Goal: Task Accomplishment & Management: Use online tool/utility

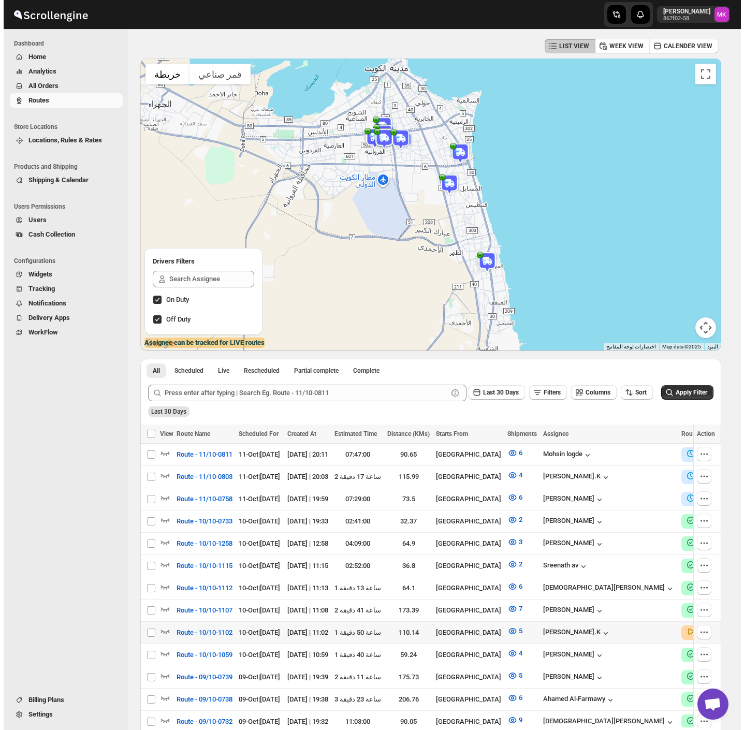
scroll to position [138, 0]
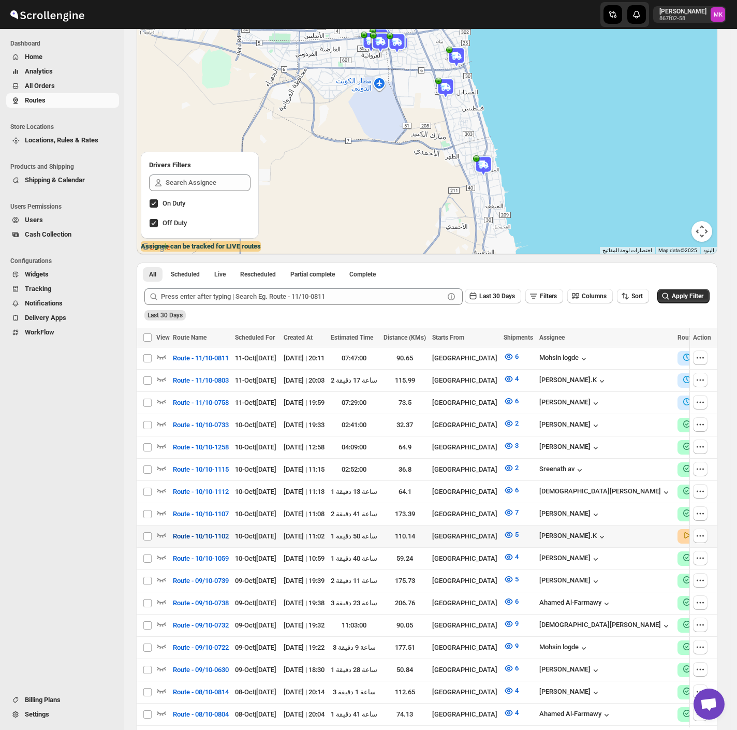
click at [206, 480] on span "Route - 10/10-1102" at bounding box center [201, 536] width 56 height 10
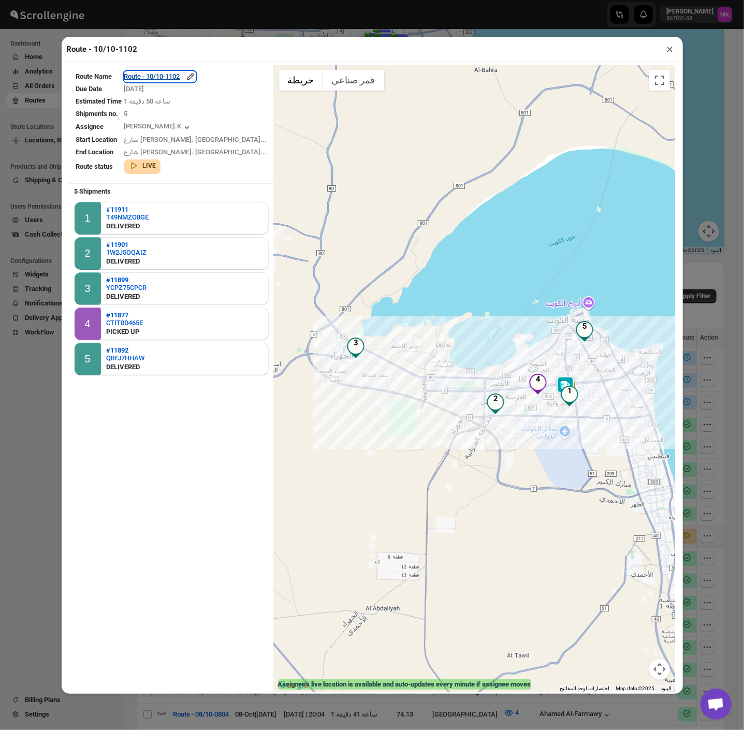
click at [167, 73] on div "Route - 10/10-1102" at bounding box center [159, 76] width 71 height 10
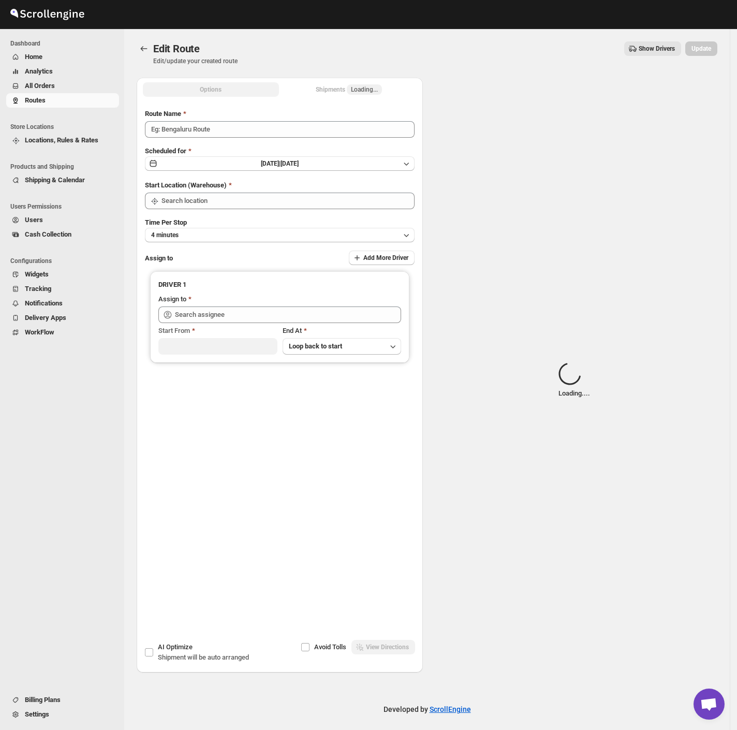
type input "Route - 10/10-1102"
type input "[GEOGRAPHIC_DATA]"
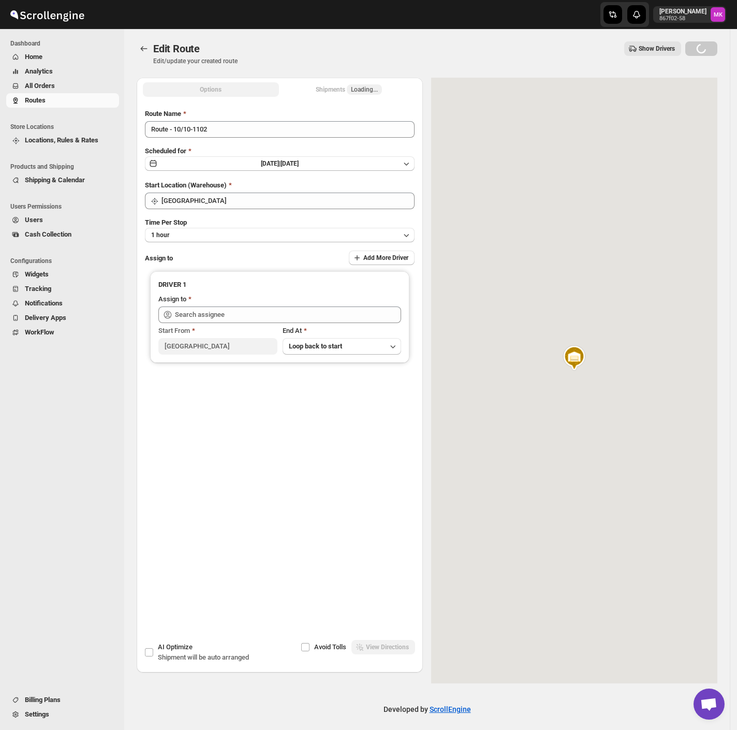
type input "[PERSON_NAME].K ([EMAIL_ADDRESS][DOMAIN_NAME])"
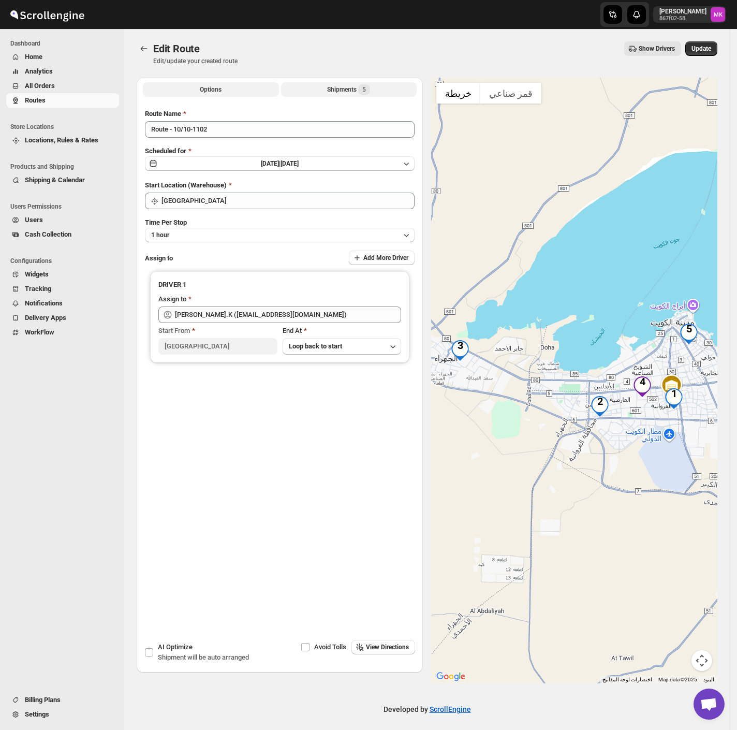
click at [345, 96] on button "Shipments 5" at bounding box center [349, 89] width 136 height 14
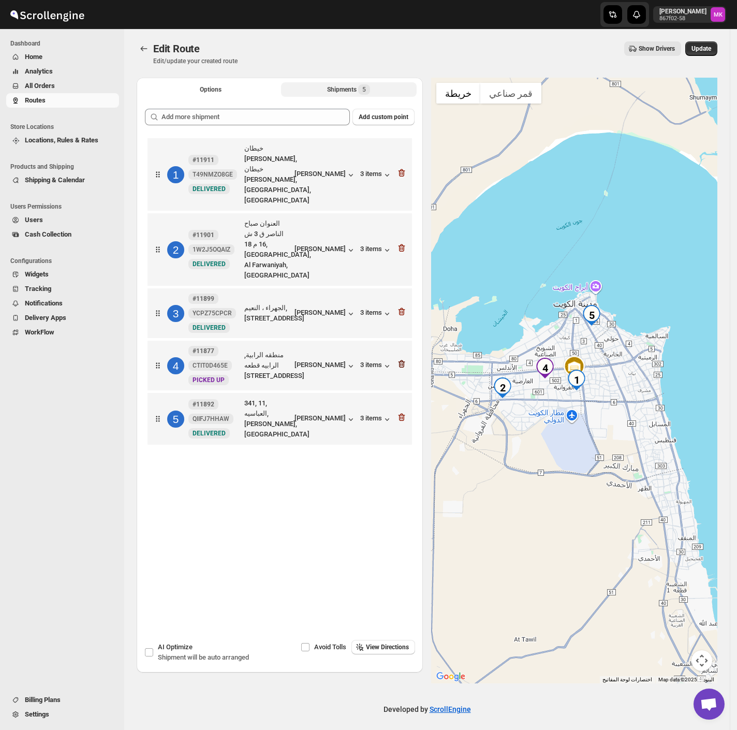
click at [402, 363] on icon "button" at bounding box center [401, 364] width 1 height 3
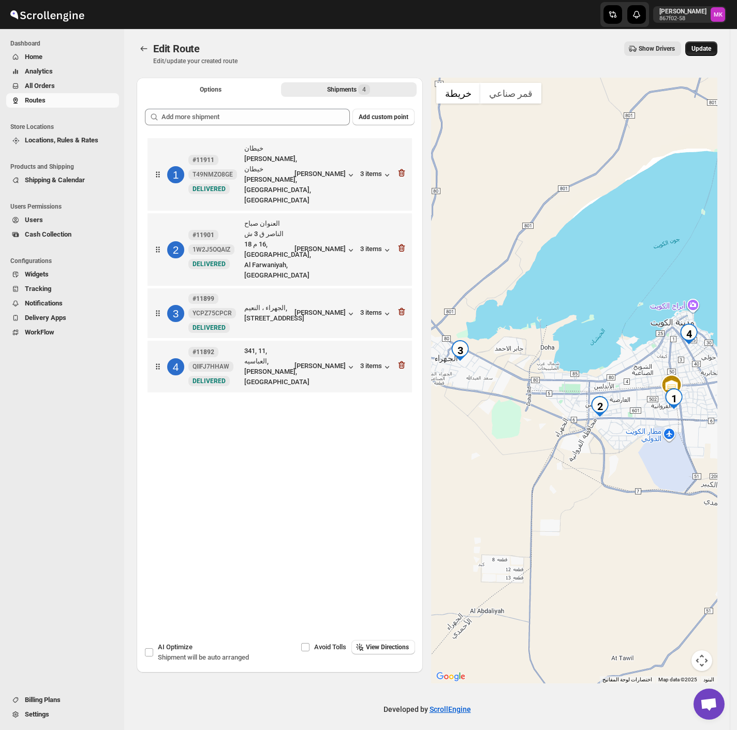
click at [713, 54] on button "Update" at bounding box center [702, 48] width 32 height 14
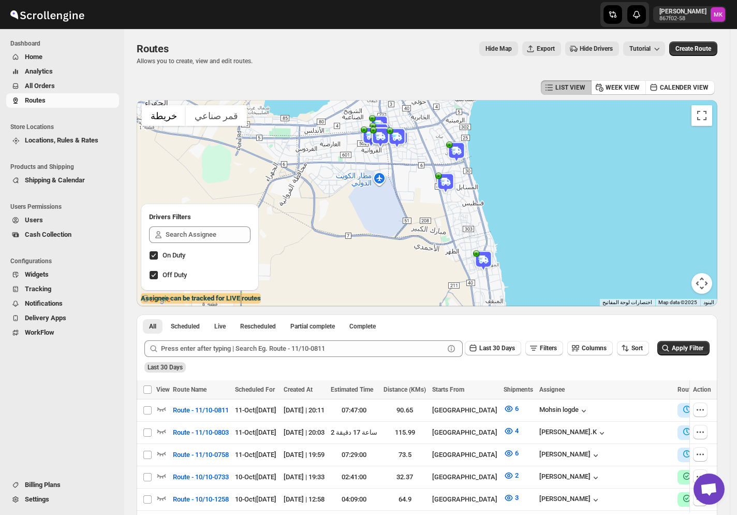
click at [62, 237] on span "Cash Collection" at bounding box center [48, 234] width 47 height 8
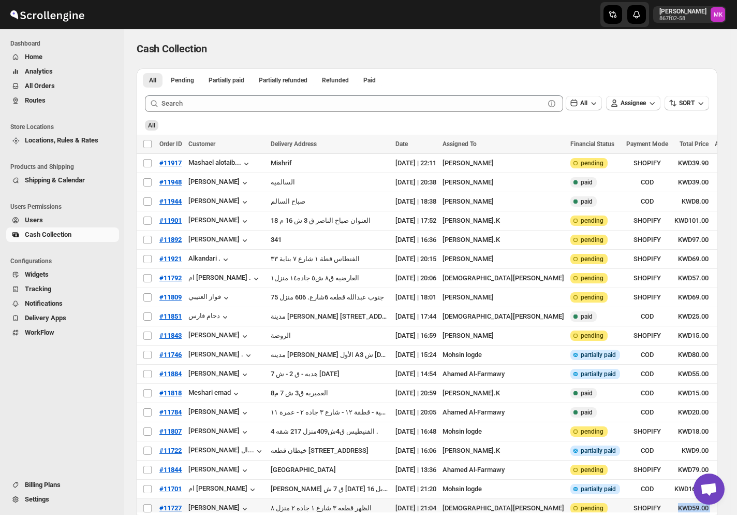
drag, startPoint x: 501, startPoint y: 510, endPoint x: 629, endPoint y: 507, distance: 127.4
click at [629, 480] on div "Select all transactions Order ID Customer Delivery Address Date Assigned To Fin…" at bounding box center [427, 337] width 581 height 404
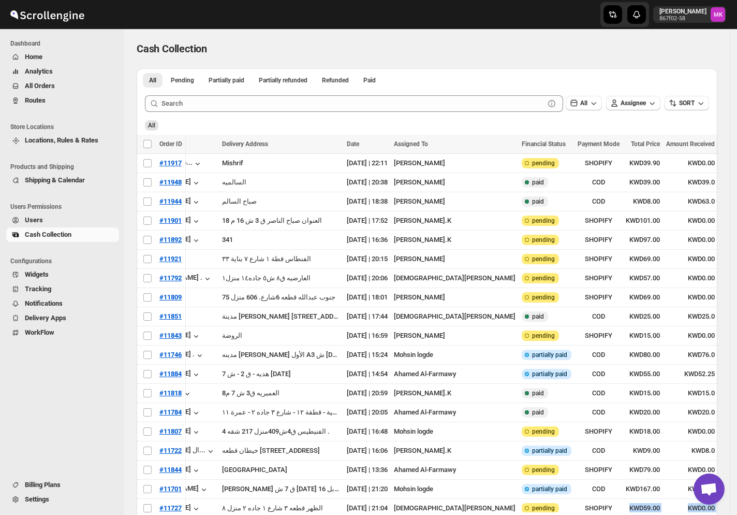
scroll to position [0, 83]
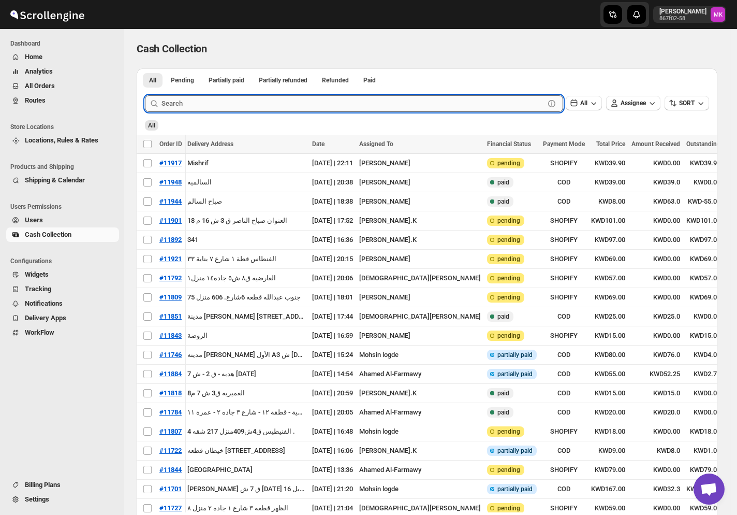
click at [311, 108] on input "text" at bounding box center [353, 103] width 383 height 17
paste input "11983"
type input "11983"
click at [145, 68] on button "Submit" at bounding box center [160, 73] width 30 height 11
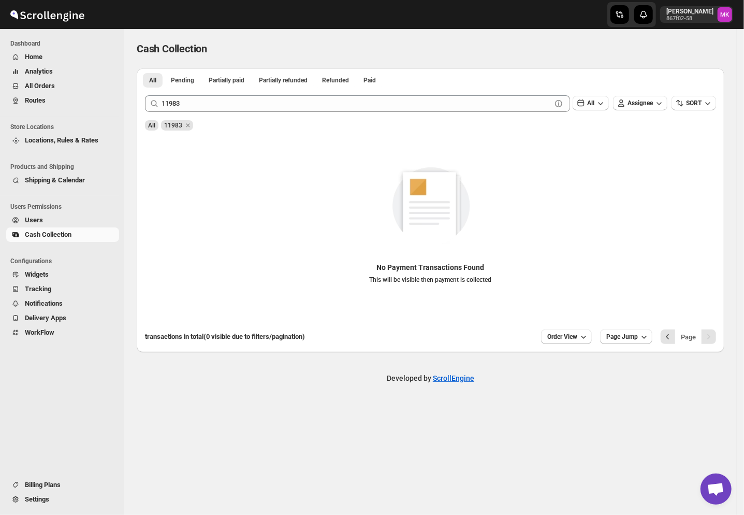
click at [43, 88] on span "All Orders" at bounding box center [40, 86] width 30 height 8
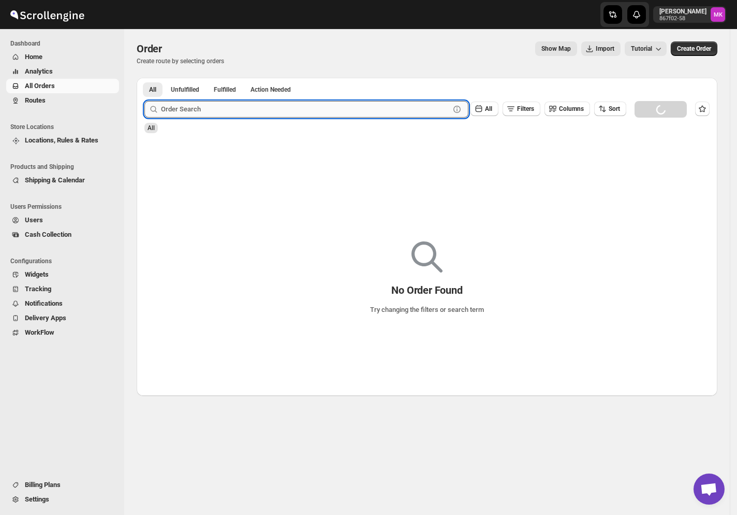
click at [220, 116] on input "text" at bounding box center [305, 109] width 289 height 17
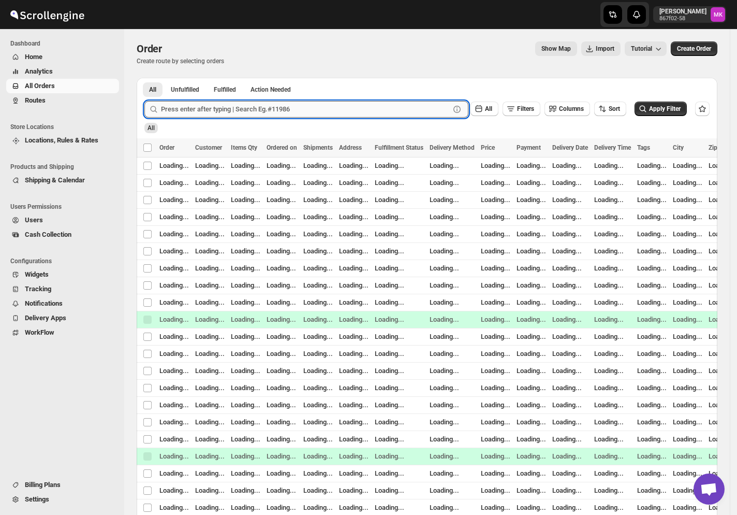
paste input "11983"
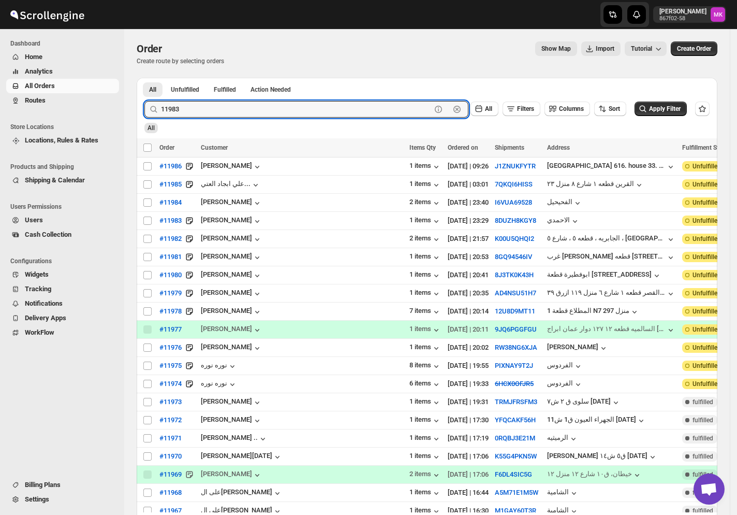
type input "11983"
click at [144, 78] on button "Submit" at bounding box center [159, 83] width 30 height 11
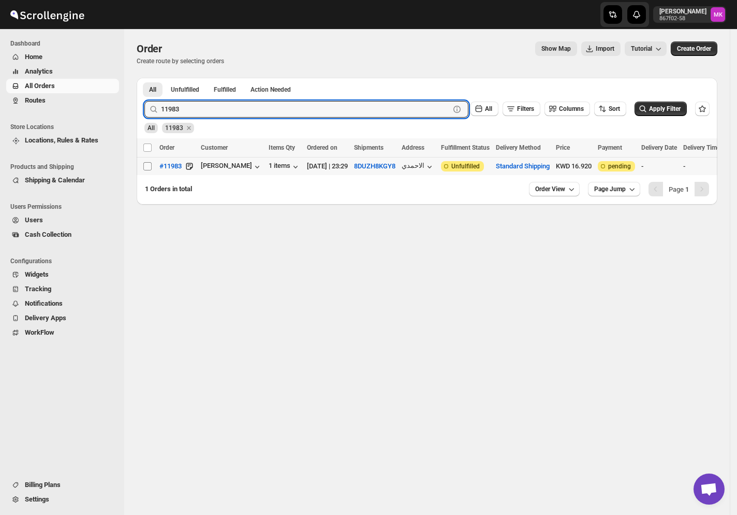
click at [150, 164] on input "Select order" at bounding box center [147, 166] width 8 height 8
checkbox input "true"
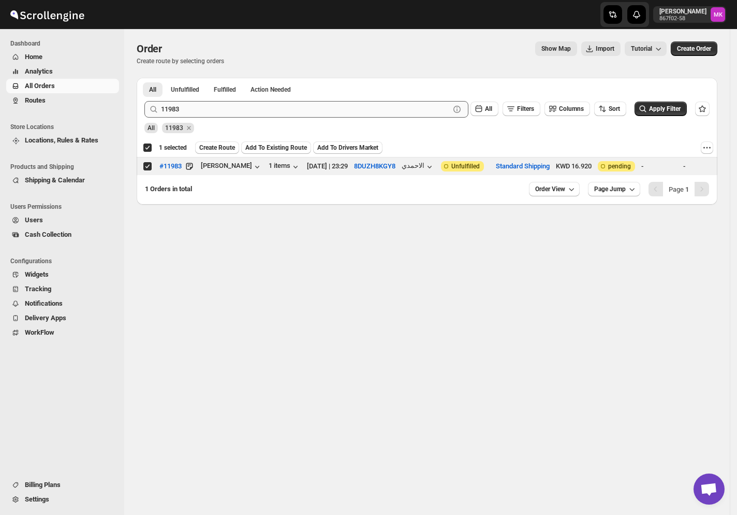
drag, startPoint x: 219, startPoint y: 121, endPoint x: 220, endPoint y: 111, distance: 10.0
click at [219, 121] on div "All 11983" at bounding box center [425, 123] width 570 height 20
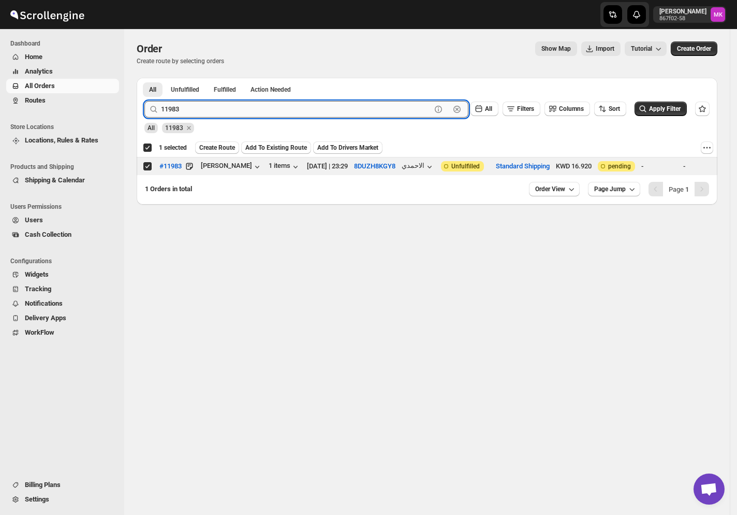
click at [220, 111] on input "11983" at bounding box center [296, 109] width 270 height 17
paste input "5"
type input "11985"
click at [144, 78] on button "Submit" at bounding box center [159, 83] width 30 height 11
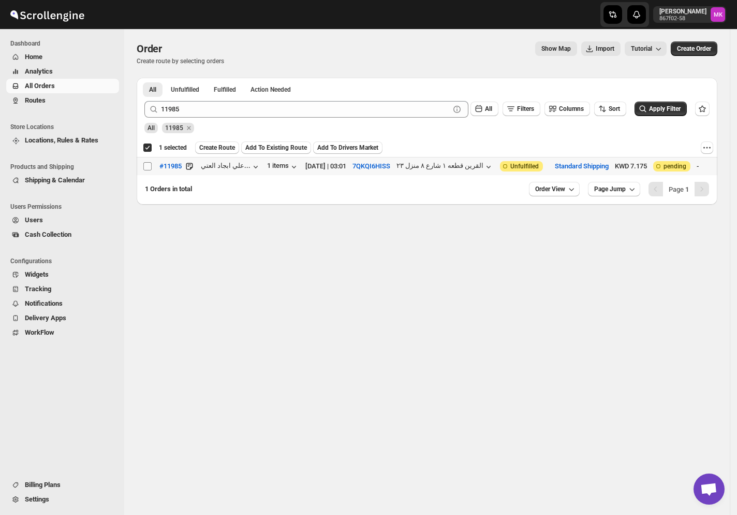
click at [148, 166] on input "Select order" at bounding box center [147, 166] width 8 height 8
checkbox input "true"
checkbox input "false"
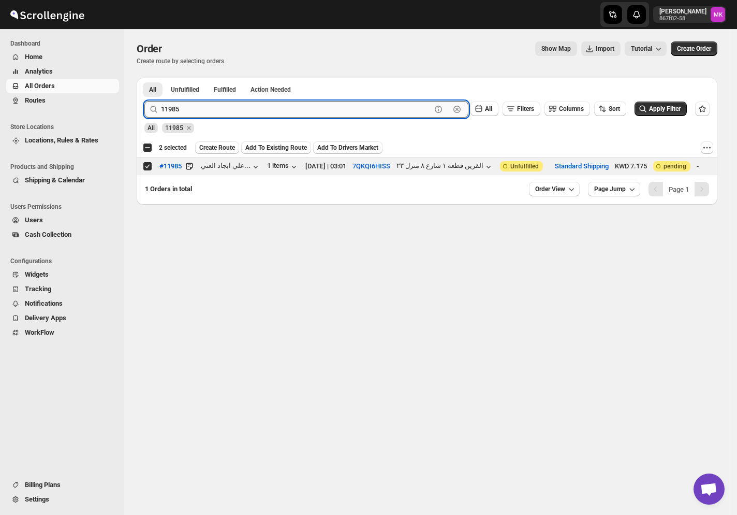
click at [173, 103] on input "11985" at bounding box center [296, 109] width 270 height 17
paste input "6"
type input "11986"
click at [144, 78] on button "Submit" at bounding box center [159, 83] width 30 height 11
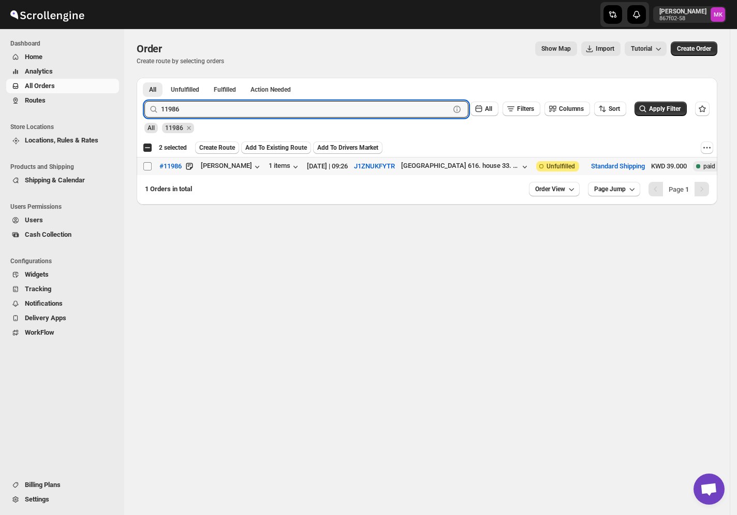
click at [149, 167] on input "Select order" at bounding box center [147, 166] width 8 height 8
checkbox input "true"
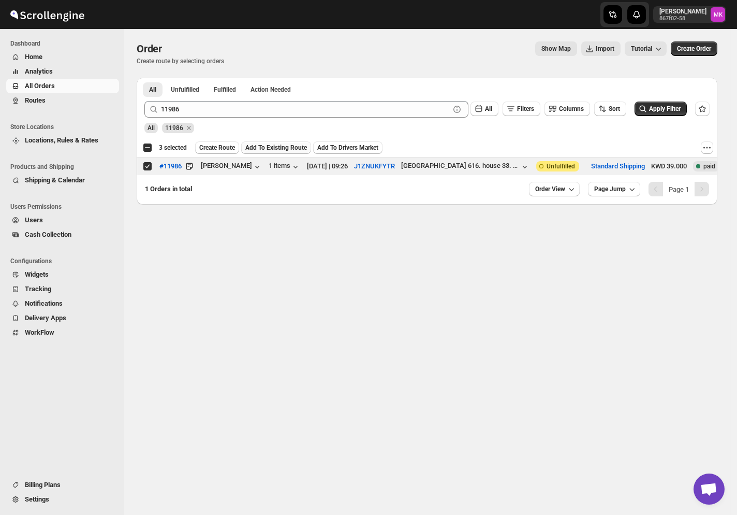
click at [264, 152] on span "Add To Existing Route" at bounding box center [276, 147] width 62 height 8
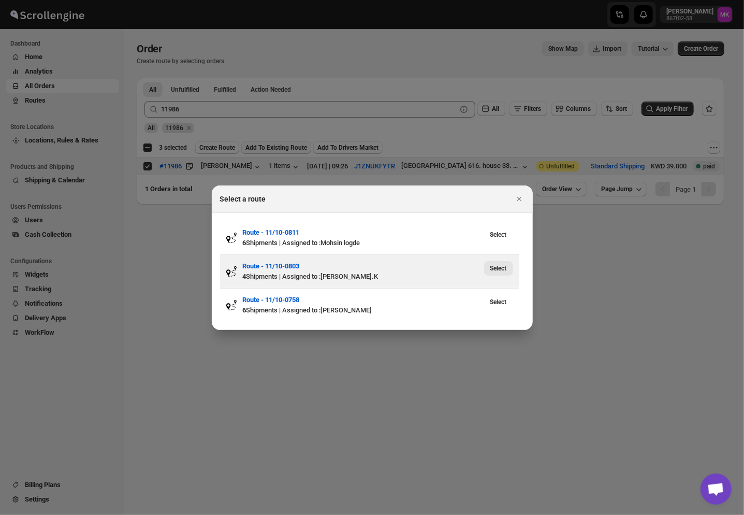
click at [498, 272] on button "Select" at bounding box center [498, 268] width 29 height 14
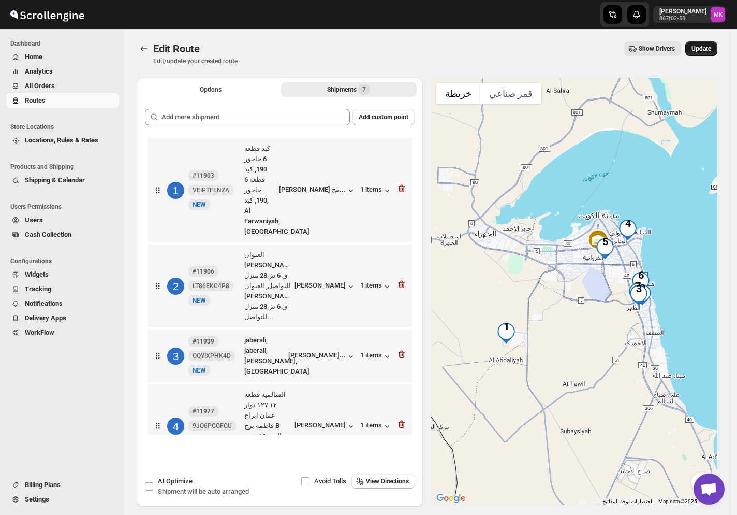
click at [706, 48] on span "Update" at bounding box center [702, 49] width 20 height 8
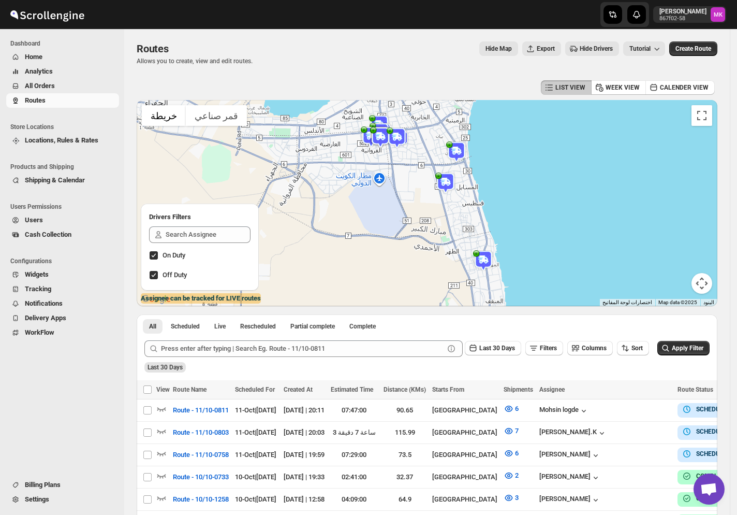
click at [50, 82] on span "All Orders" at bounding box center [40, 86] width 30 height 8
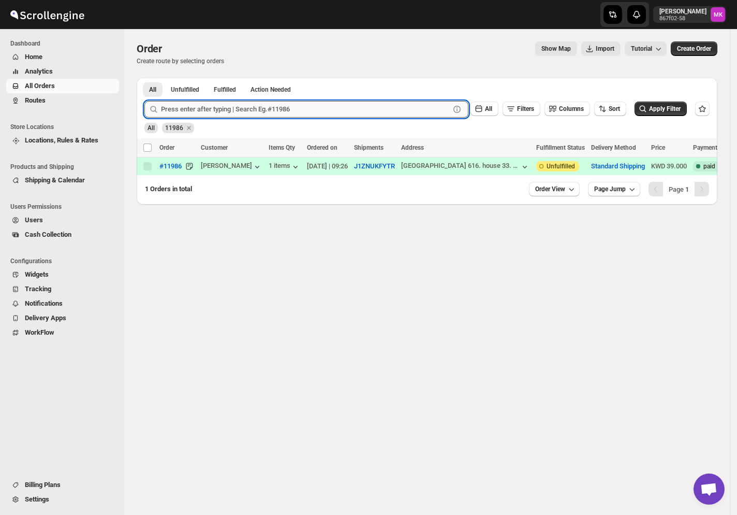
click at [239, 112] on input "text" at bounding box center [305, 109] width 289 height 17
paste input "11946"
type input "11946"
click at [144, 78] on button "Submit" at bounding box center [159, 83] width 30 height 11
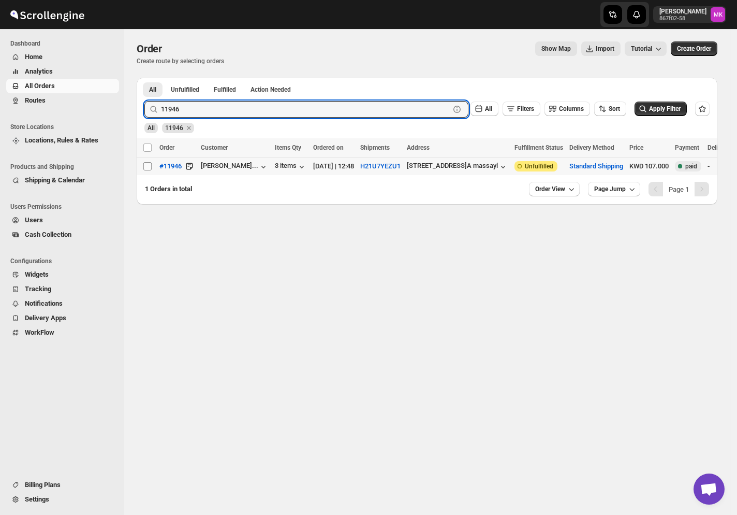
click at [147, 168] on input "Select order" at bounding box center [147, 166] width 8 height 8
checkbox input "true"
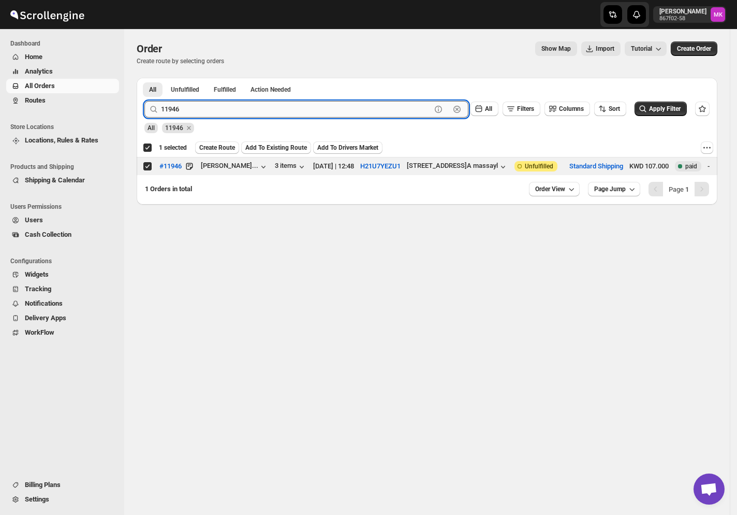
click at [168, 112] on input "11946" at bounding box center [296, 109] width 270 height 17
paste input "789"
type input "11789"
click at [144, 78] on button "Submit" at bounding box center [159, 83] width 30 height 11
click at [148, 168] on input "Select order" at bounding box center [147, 166] width 8 height 8
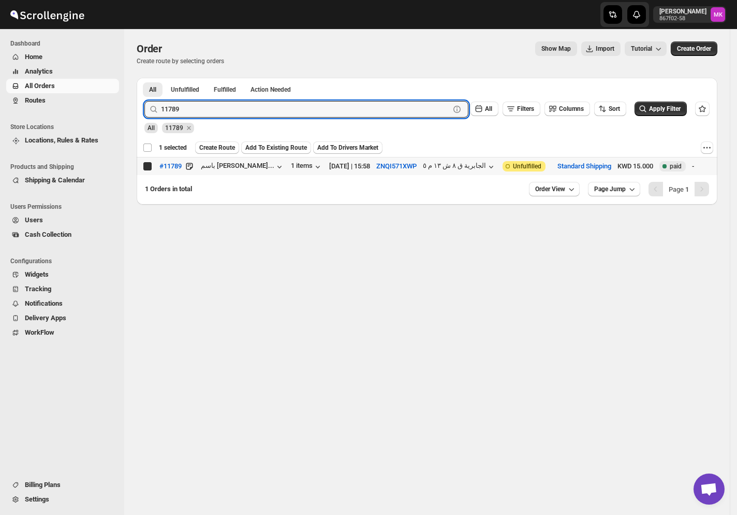
checkbox input "true"
checkbox input "false"
click at [184, 109] on input "11789" at bounding box center [296, 109] width 270 height 17
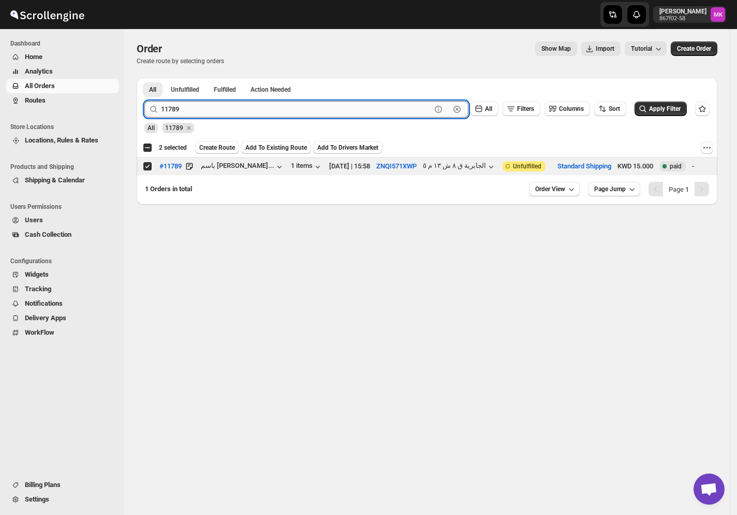
paste input "666"
type input "11666"
click at [144, 78] on button "Submit" at bounding box center [159, 83] width 30 height 11
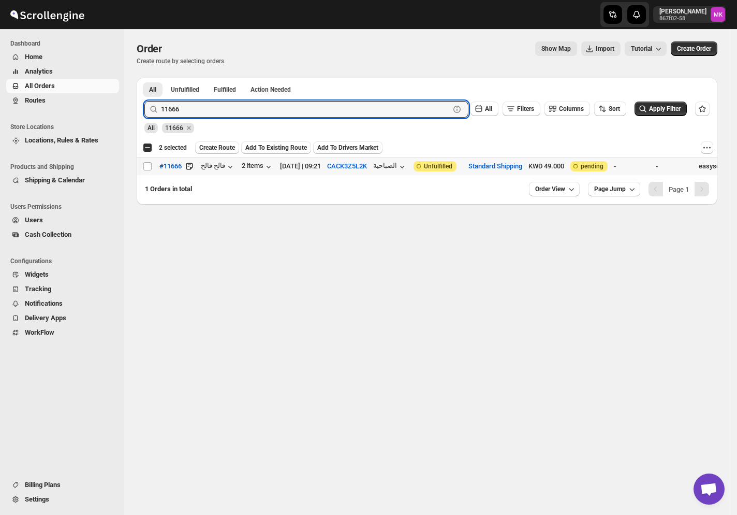
click at [148, 169] on input "Select order" at bounding box center [147, 166] width 8 height 8
checkbox input "true"
click at [217, 104] on input "11666" at bounding box center [296, 109] width 270 height 17
paste input "922"
type input "11922"
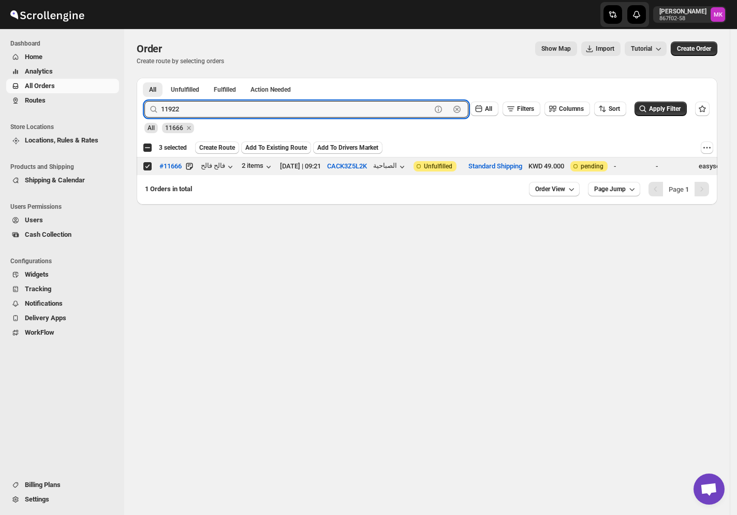
click at [144, 78] on button "Submit" at bounding box center [159, 83] width 30 height 11
click at [147, 166] on input "Select order" at bounding box center [147, 166] width 8 height 8
checkbox input "true"
click at [195, 107] on input "11922" at bounding box center [296, 109] width 270 height 17
paste input "0"
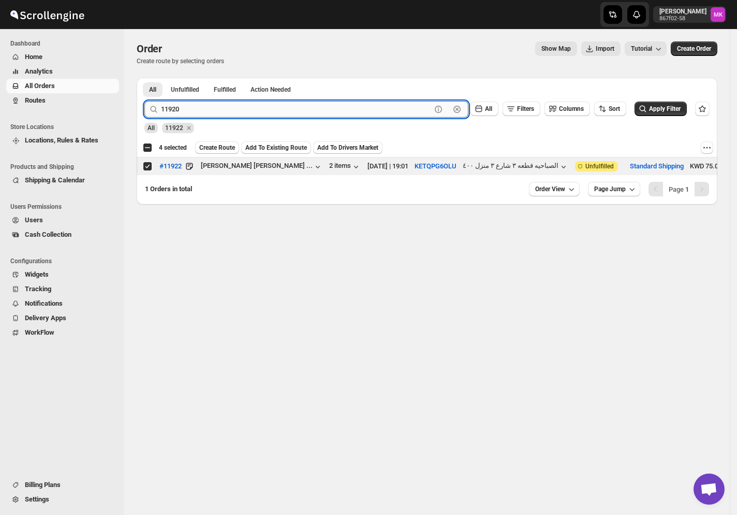
type input "11920"
click at [144, 78] on button "Submit" at bounding box center [159, 83] width 30 height 11
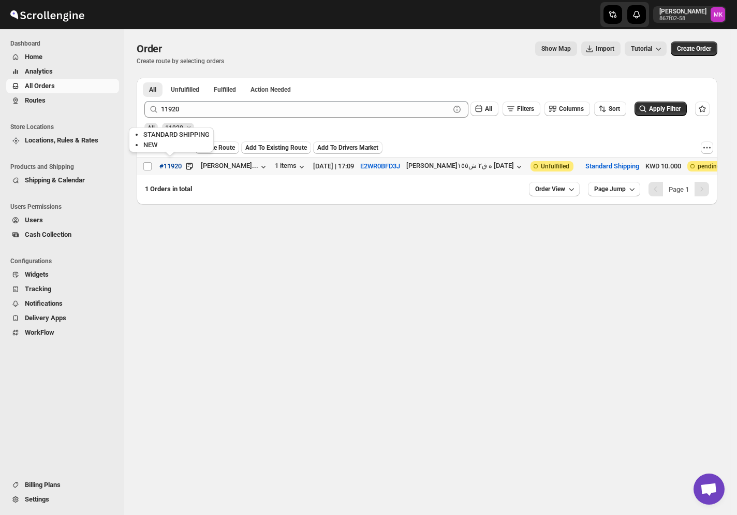
click at [153, 168] on tr "Select order #11920 [PERSON_NAME]... 1 items [DATE] | 17:09 E2WR0BFD3J ابو فطير…" at bounding box center [579, 166] width 884 height 18
checkbox input "true"
click at [235, 149] on span "Create Route" at bounding box center [217, 147] width 36 height 8
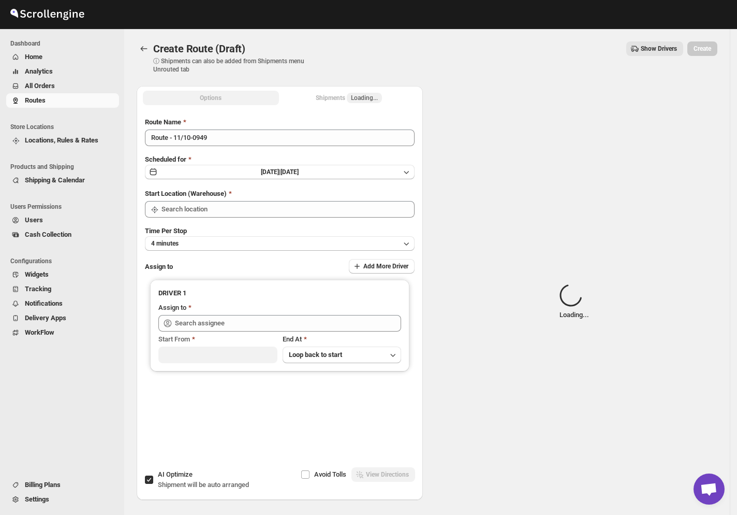
type input "[GEOGRAPHIC_DATA]"
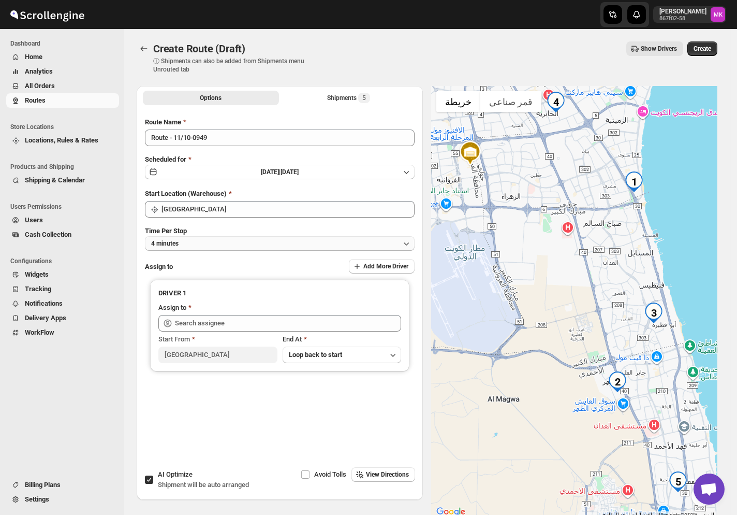
click at [191, 243] on button "4 minutes" at bounding box center [280, 243] width 270 height 14
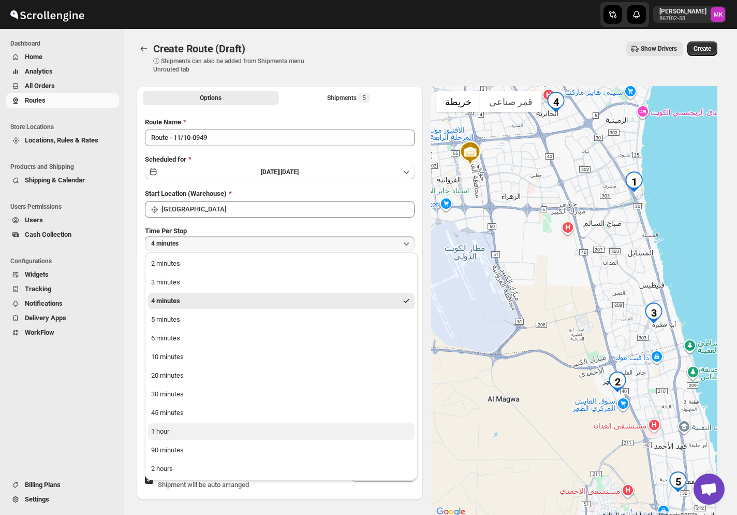
click at [195, 431] on button "1 hour" at bounding box center [281, 431] width 267 height 17
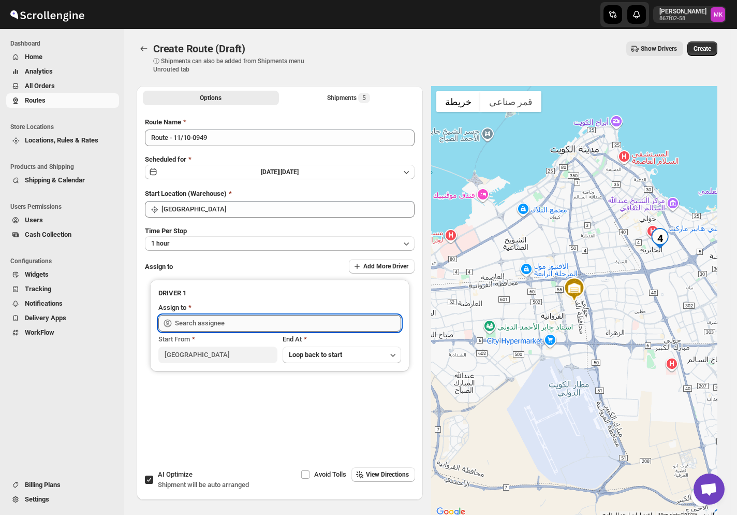
drag, startPoint x: 210, startPoint y: 326, endPoint x: 215, endPoint y: 325, distance: 5.8
click at [215, 325] on input "text" at bounding box center [288, 323] width 226 height 17
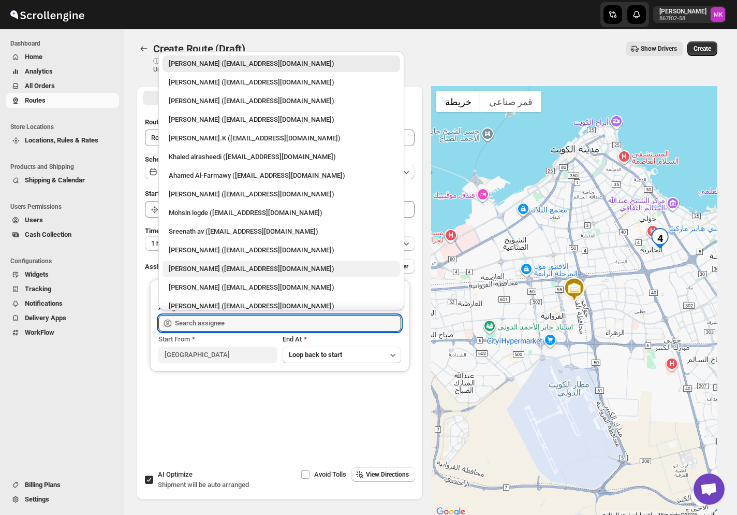
click at [352, 264] on div "[PERSON_NAME] ([EMAIL_ADDRESS][DOMAIN_NAME])" at bounding box center [281, 269] width 225 height 10
type input "[PERSON_NAME] ([EMAIL_ADDRESS][DOMAIN_NAME])"
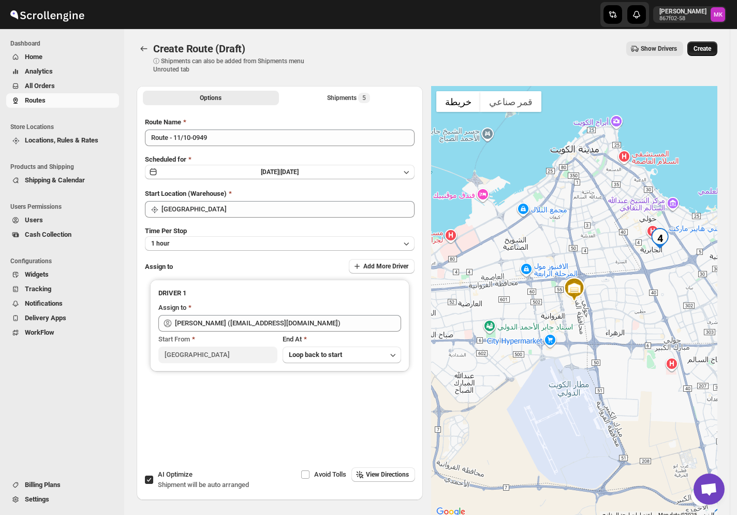
click at [718, 52] on button "Create" at bounding box center [703, 48] width 30 height 14
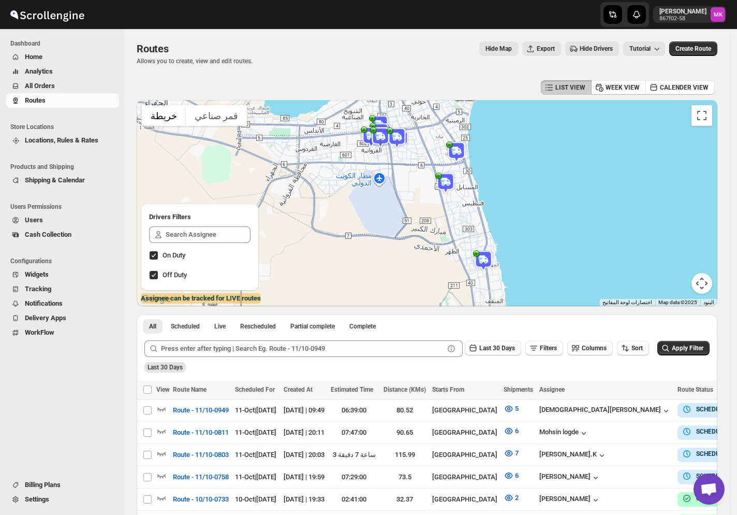
click at [48, 90] on span "All Orders" at bounding box center [71, 86] width 92 height 10
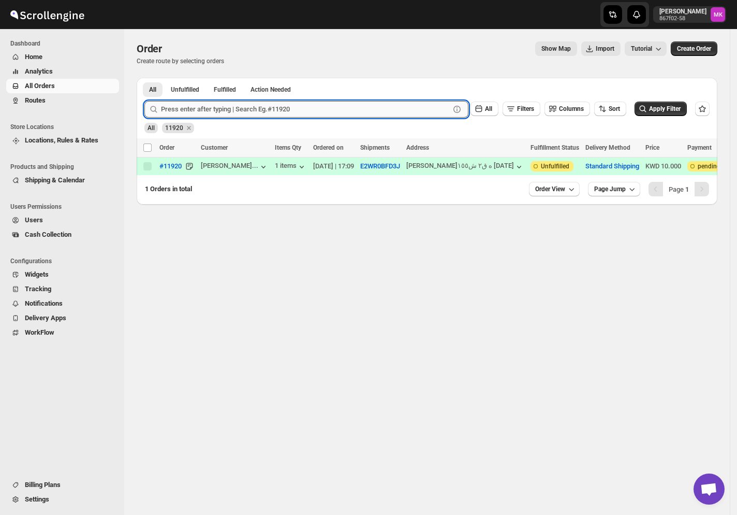
click at [206, 106] on input "text" at bounding box center [305, 109] width 289 height 17
paste input "11512"
type input "11512"
click at [144, 78] on button "Submit" at bounding box center [159, 83] width 30 height 11
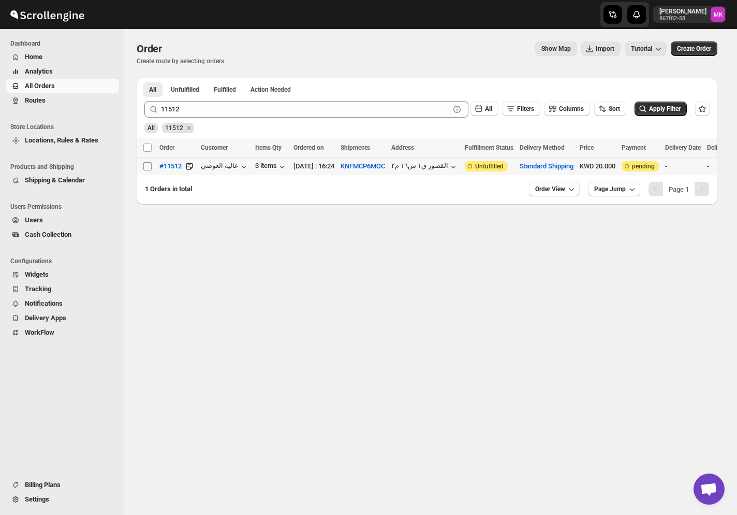
click at [146, 166] on input "Select order" at bounding box center [147, 166] width 8 height 8
checkbox input "true"
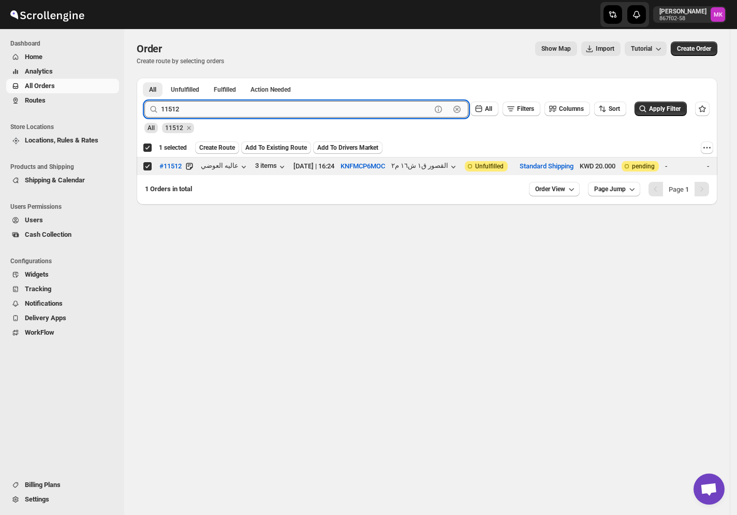
click at [195, 113] on input "11512" at bounding box center [296, 109] width 270 height 17
paste input "883"
type input "11883"
click at [144, 78] on button "Submit" at bounding box center [159, 83] width 30 height 11
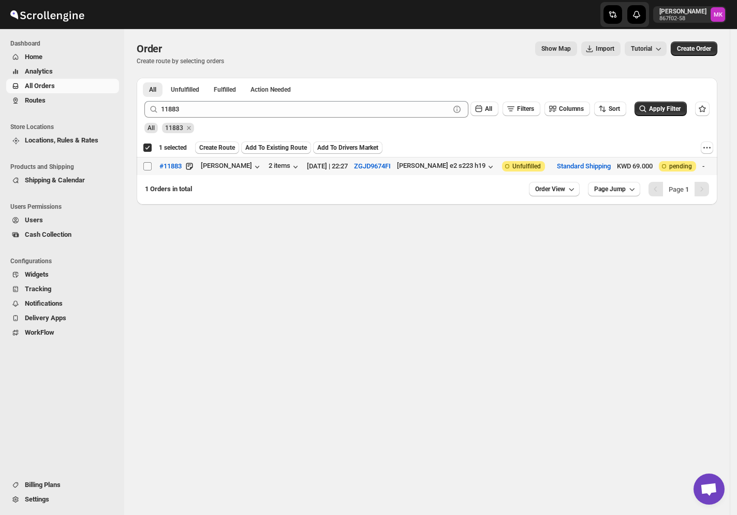
click at [151, 166] on input "Select order" at bounding box center [147, 166] width 8 height 8
checkbox input "true"
checkbox input "false"
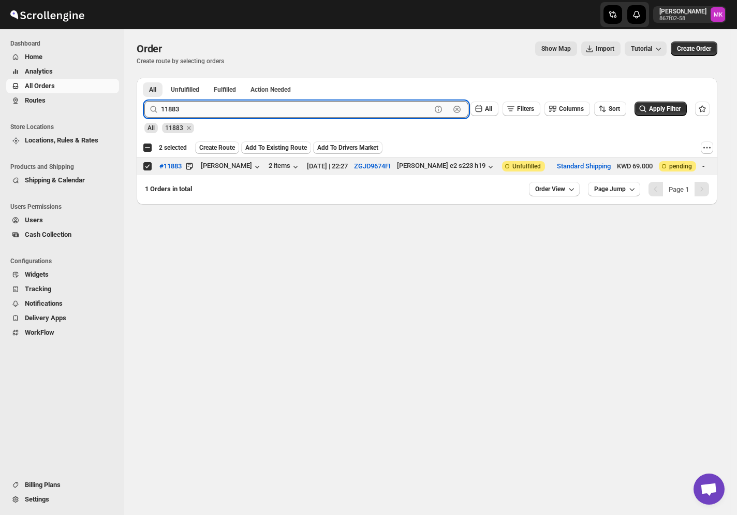
click at [173, 109] on input "11883" at bounding box center [296, 109] width 270 height 17
paste input "95"
type input "11895"
click at [144, 78] on button "Submit" at bounding box center [159, 83] width 30 height 11
click at [150, 168] on input "Select order" at bounding box center [147, 166] width 8 height 8
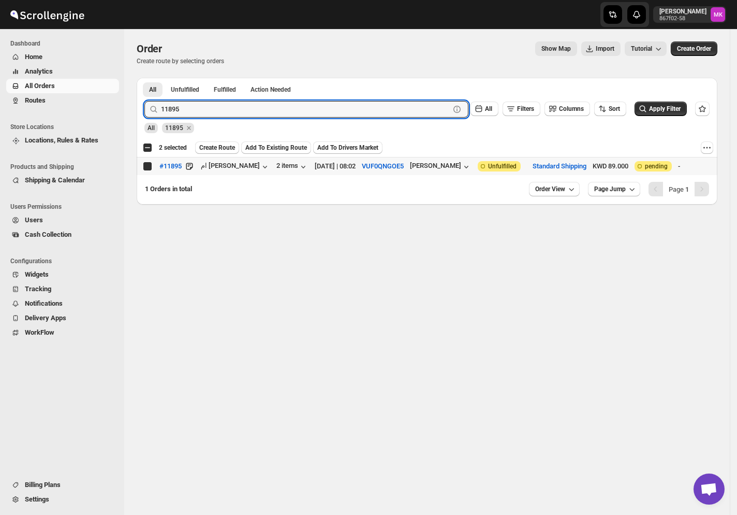
checkbox input "true"
click at [240, 104] on input "11895" at bounding box center [296, 109] width 270 height 17
paste input "62"
type input "11862"
click at [144, 78] on button "Submit" at bounding box center [159, 83] width 30 height 11
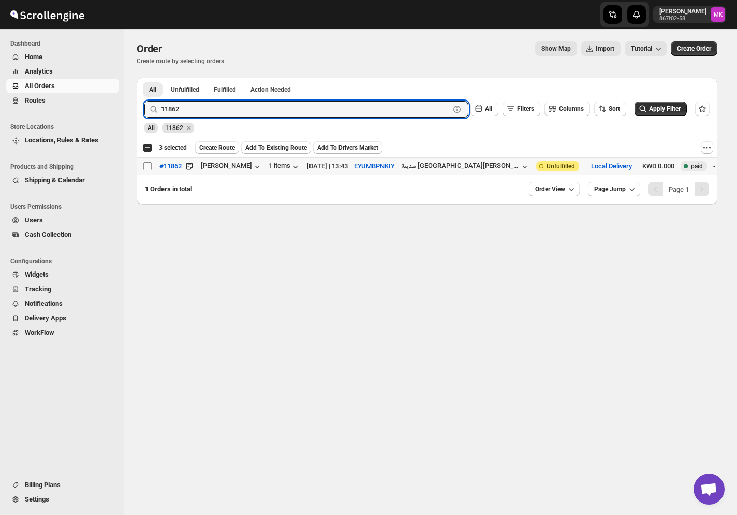
click at [148, 166] on input "Select order" at bounding box center [147, 166] width 8 height 8
checkbox input "true"
click at [194, 106] on input "11862" at bounding box center [296, 109] width 270 height 17
paste input "93"
type input "11893"
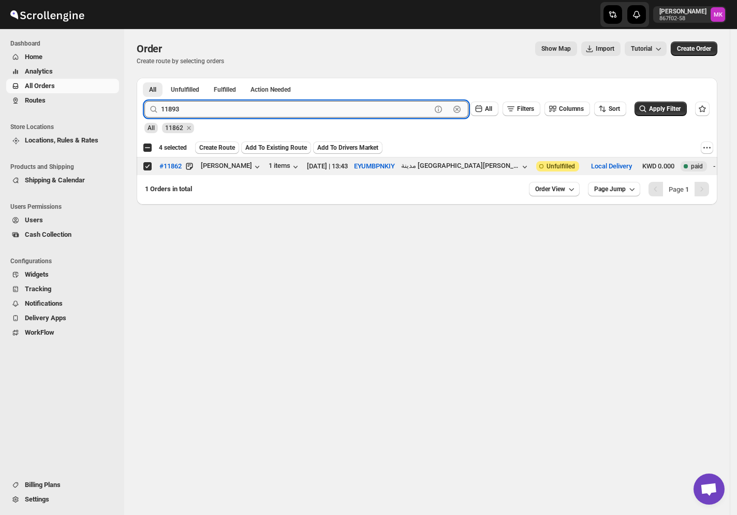
click at [144, 78] on button "Submit" at bounding box center [159, 83] width 30 height 11
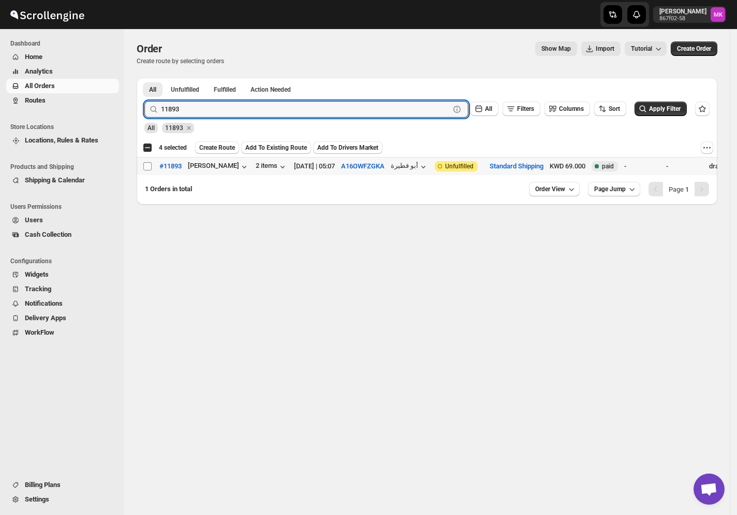
click at [146, 165] on input "Select order" at bounding box center [147, 166] width 8 height 8
checkbox input "true"
click at [181, 109] on input "11893" at bounding box center [296, 109] width 270 height 17
paste input "774"
type input "11774"
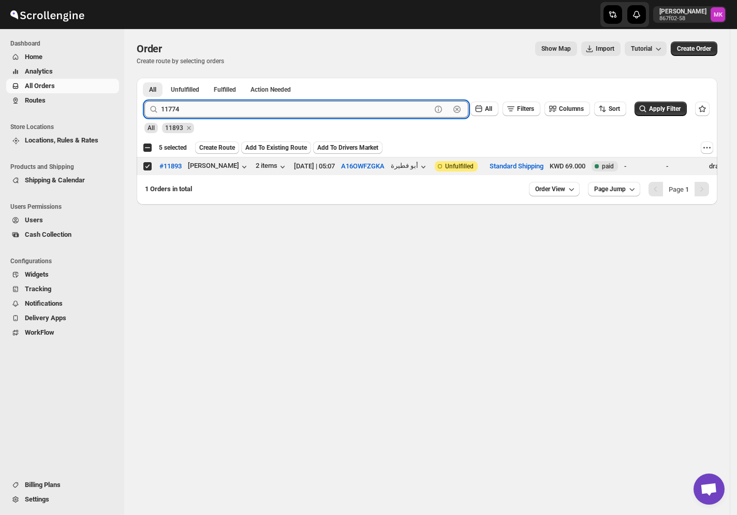
click at [144, 78] on button "Submit" at bounding box center [159, 83] width 30 height 11
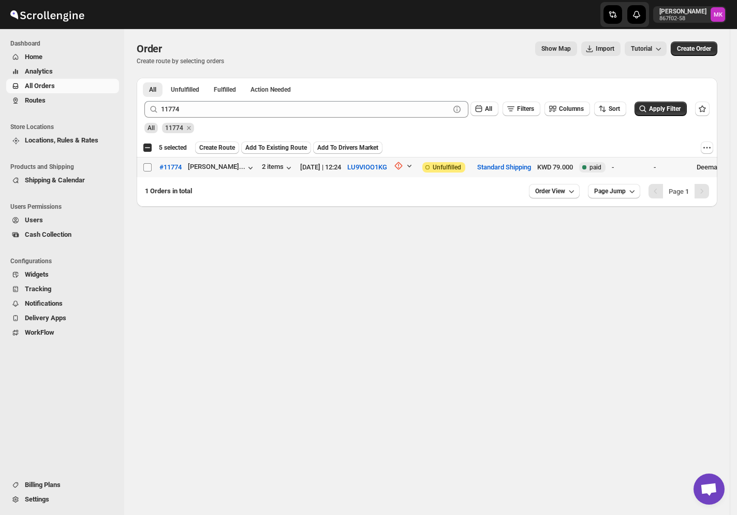
click at [150, 170] on input "Select order" at bounding box center [147, 167] width 8 height 8
checkbox input "true"
click at [222, 152] on span "Create Route" at bounding box center [217, 147] width 36 height 8
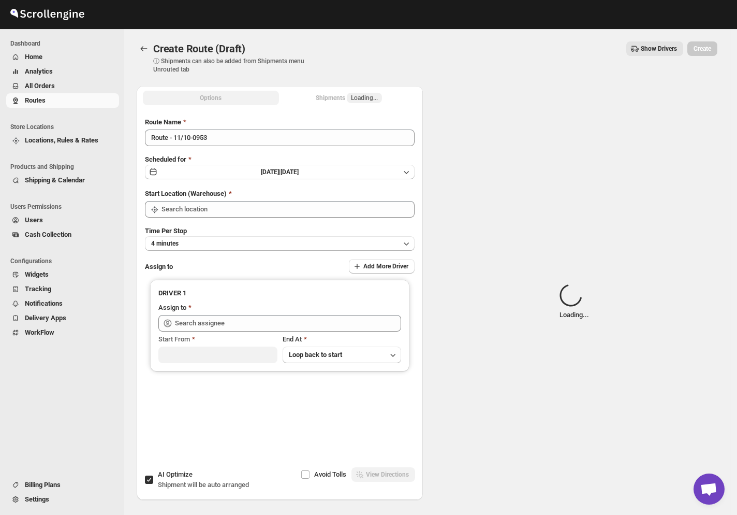
type input "[GEOGRAPHIC_DATA]"
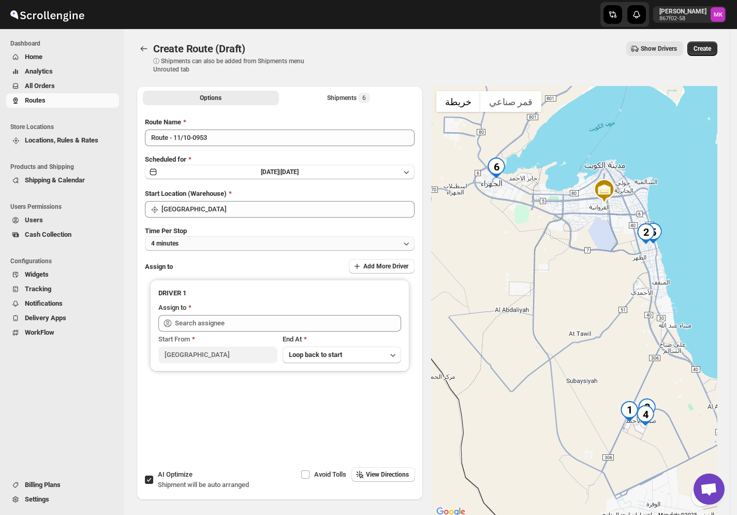
click at [191, 245] on button "4 minutes" at bounding box center [280, 243] width 270 height 14
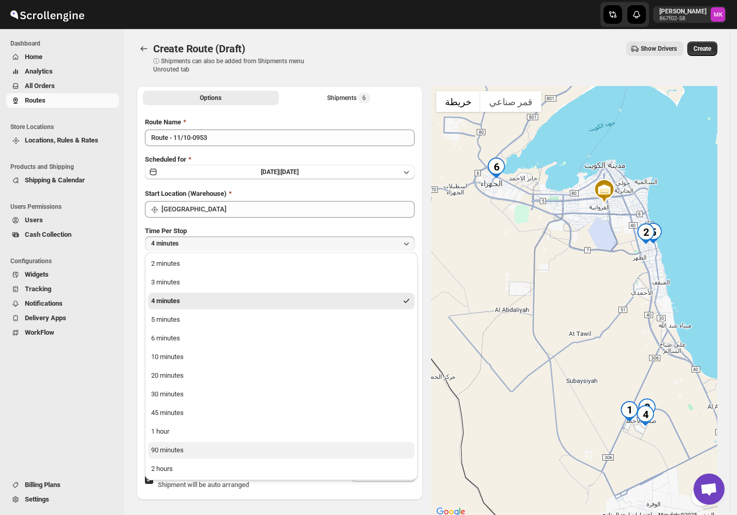
click at [157, 446] on div "90 minutes" at bounding box center [167, 450] width 33 height 10
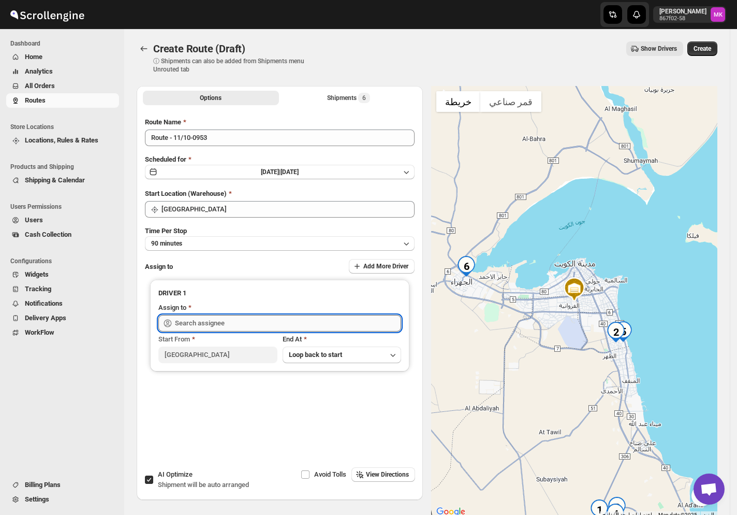
click at [187, 324] on input "text" at bounding box center [288, 323] width 226 height 17
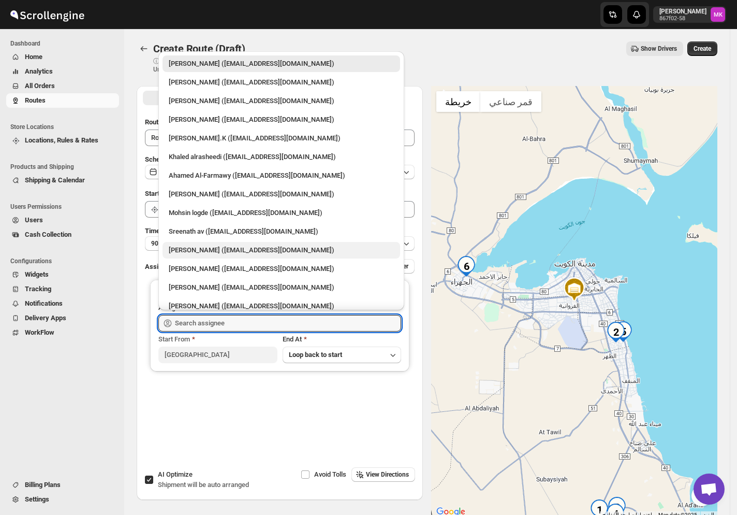
click at [222, 253] on div "[PERSON_NAME] ([EMAIL_ADDRESS][DOMAIN_NAME])" at bounding box center [281, 250] width 225 height 10
type input "[PERSON_NAME] ([EMAIL_ADDRESS][DOMAIN_NAME])"
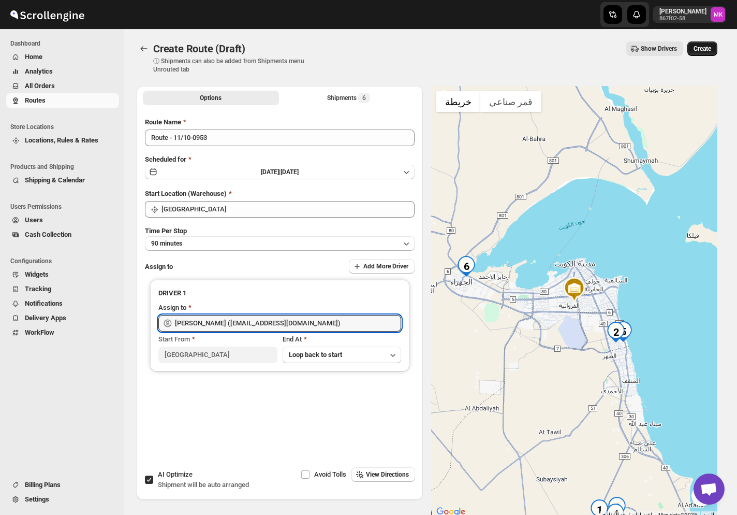
click at [712, 48] on span "Create" at bounding box center [703, 49] width 18 height 8
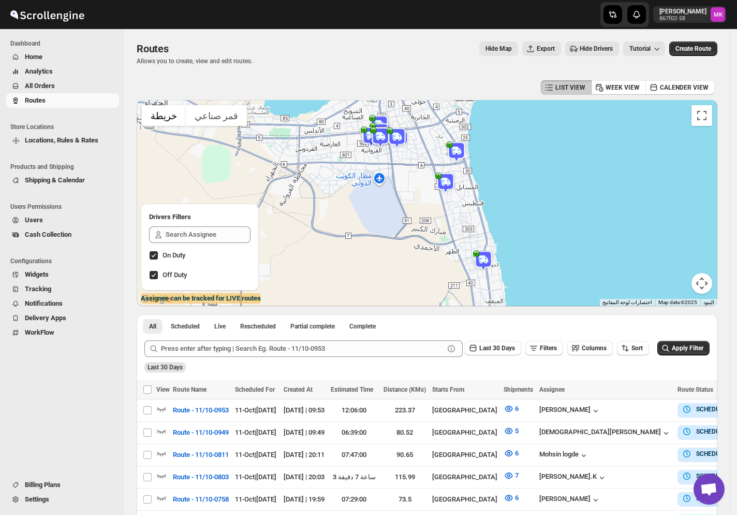
click at [38, 89] on span "All Orders" at bounding box center [40, 86] width 30 height 8
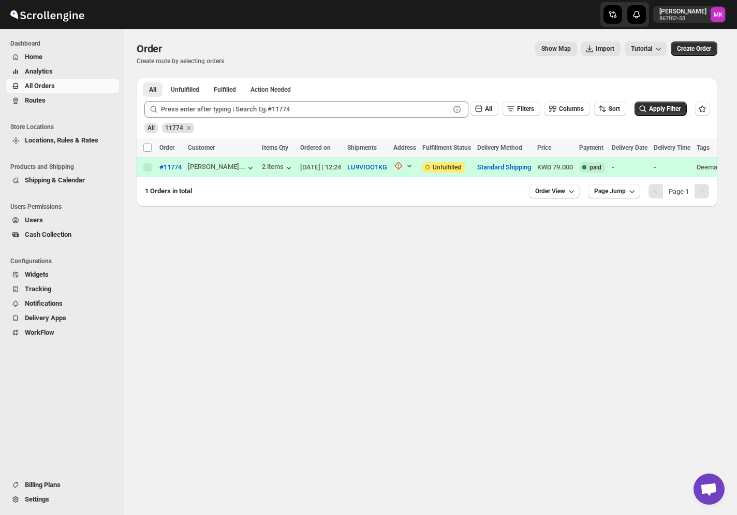
click at [219, 120] on div "All 11774" at bounding box center [425, 123] width 570 height 20
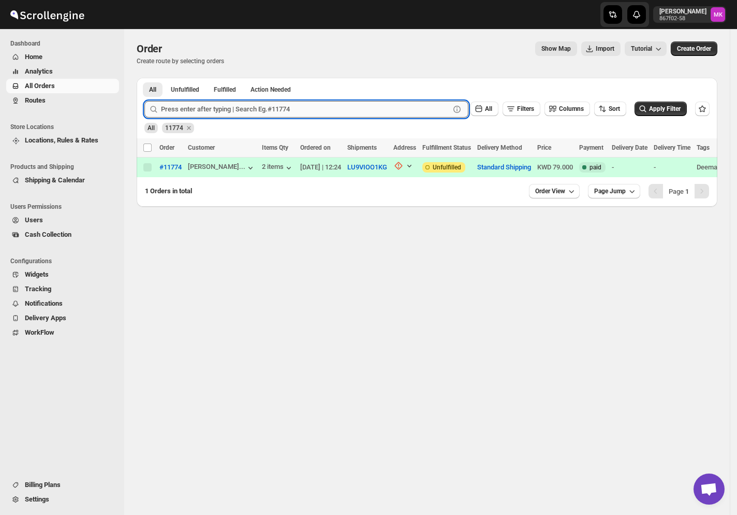
click at [221, 101] on input "text" at bounding box center [305, 109] width 289 height 17
paste input "11915"
type input "11915"
click at [144, 78] on button "Submit" at bounding box center [159, 83] width 30 height 11
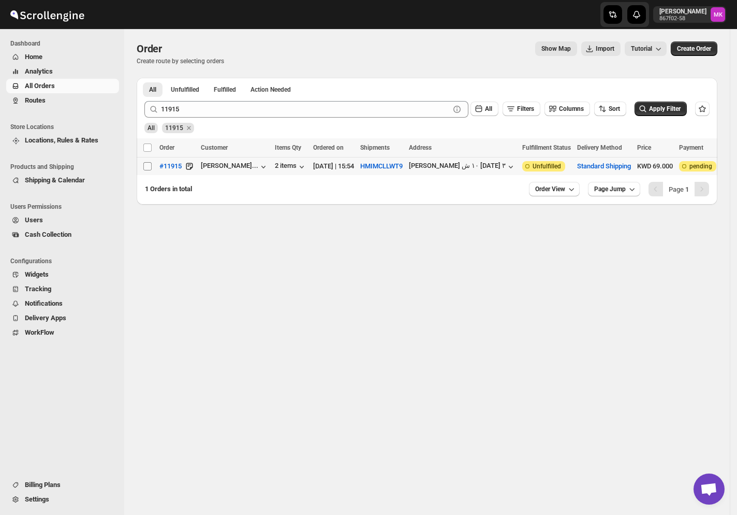
click at [151, 162] on input "Select order" at bounding box center [147, 166] width 8 height 8
checkbox input "true"
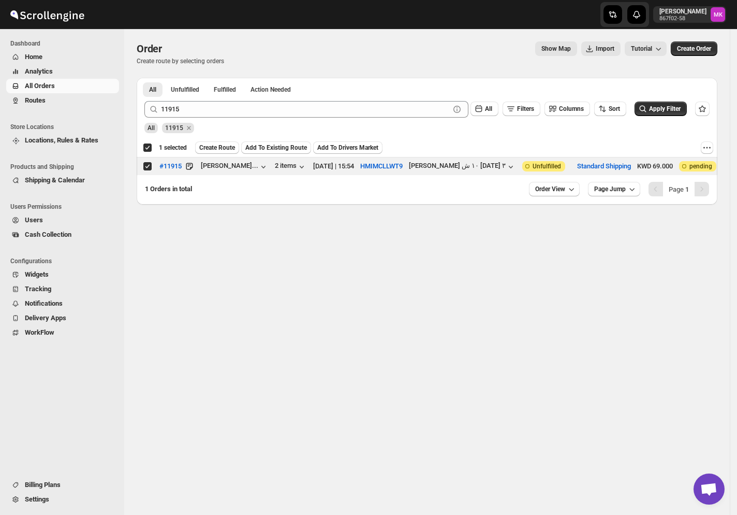
click at [143, 162] on input "Select order" at bounding box center [147, 166] width 8 height 8
checkbox input "false"
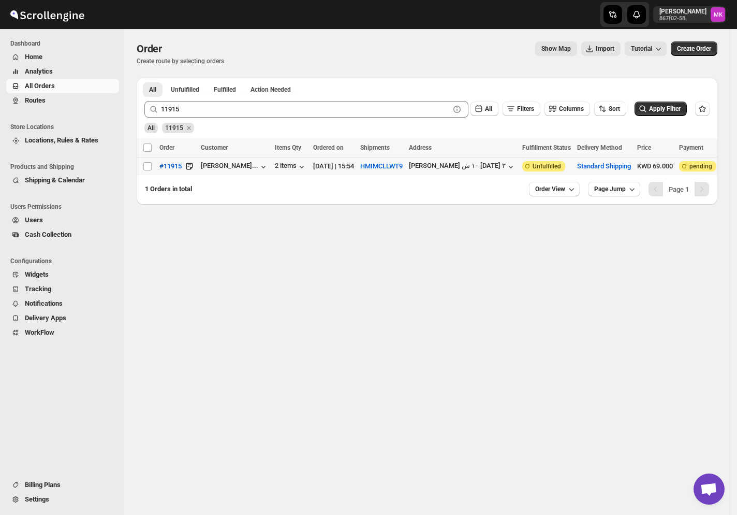
click at [141, 169] on td "Select order" at bounding box center [147, 166] width 20 height 18
checkbox input "true"
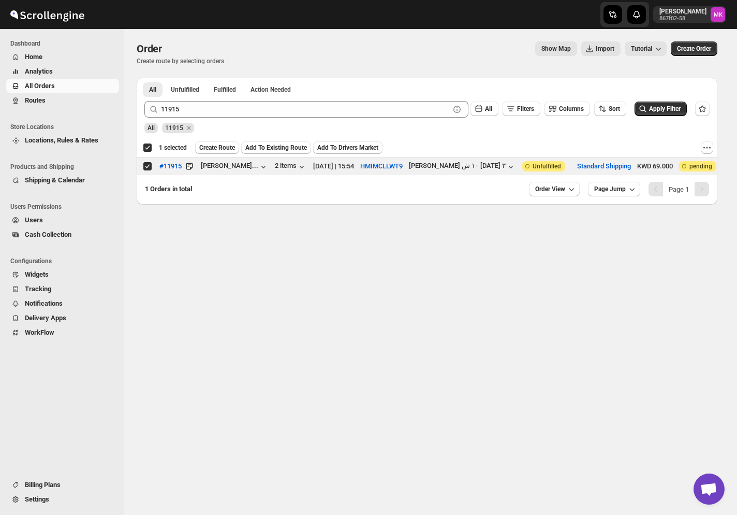
click at [189, 98] on div "11915 Clear All Filters Columns Sort Apply Filter" at bounding box center [423, 105] width 574 height 25
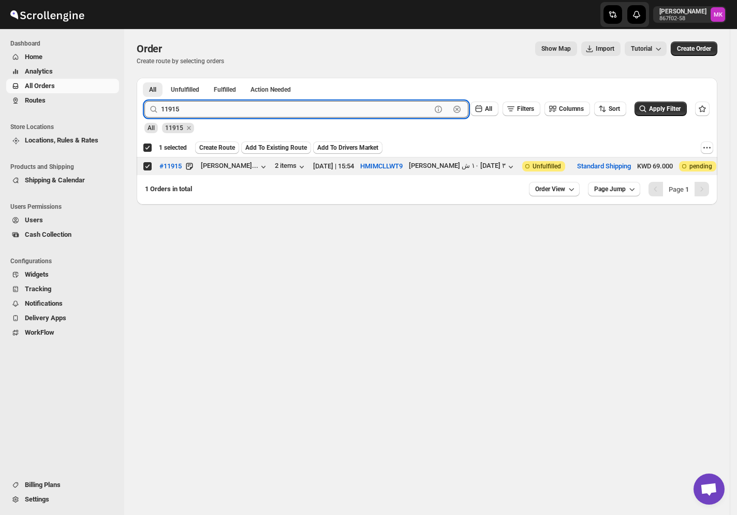
click at [195, 109] on input "11915" at bounding box center [296, 109] width 270 height 17
paste input "863"
type input "11863"
click at [144, 78] on button "Submit" at bounding box center [159, 83] width 30 height 11
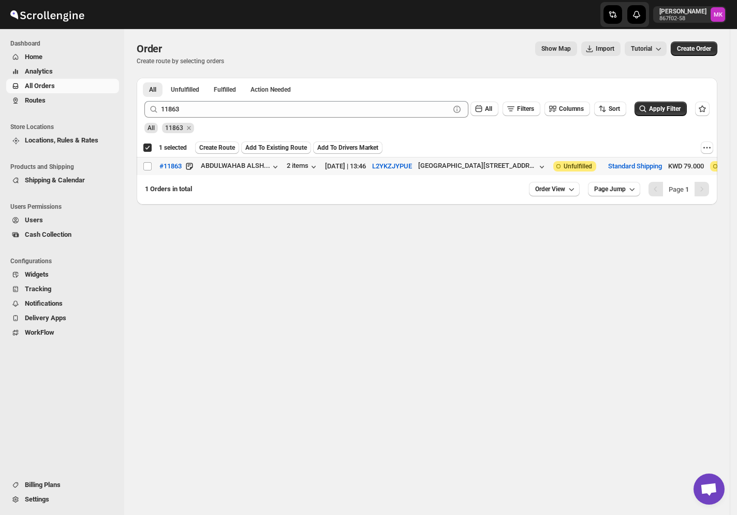
click at [142, 168] on td "Select order" at bounding box center [147, 166] width 20 height 18
checkbox input "false"
checkbox input "true"
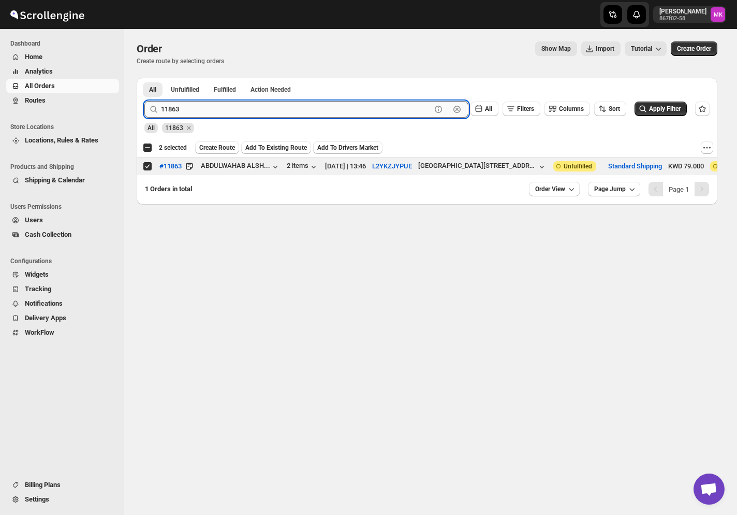
click at [187, 110] on input "11863" at bounding box center [296, 109] width 270 height 17
paste input "85"
type input "11885"
click at [144, 78] on button "Submit" at bounding box center [159, 83] width 30 height 11
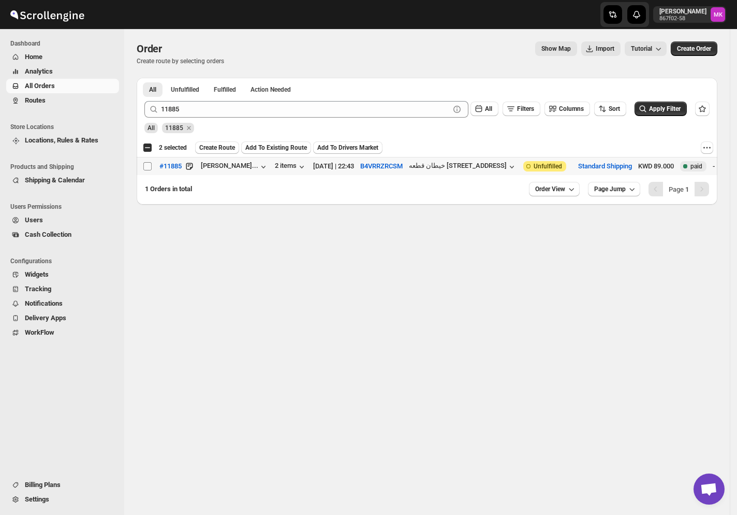
click at [144, 166] on input "Select order" at bounding box center [147, 166] width 8 height 8
checkbox input "true"
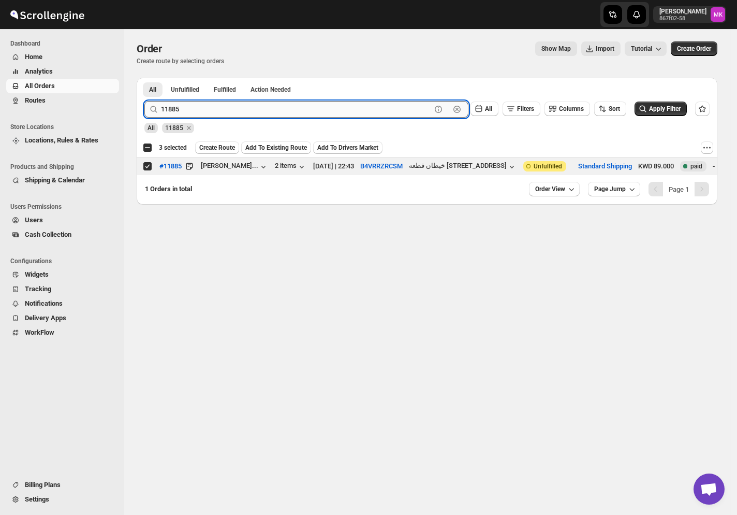
click at [181, 117] on input "11885" at bounding box center [296, 109] width 270 height 17
paste input "8"
type input "11888"
click at [144, 78] on button "Submit" at bounding box center [159, 83] width 30 height 11
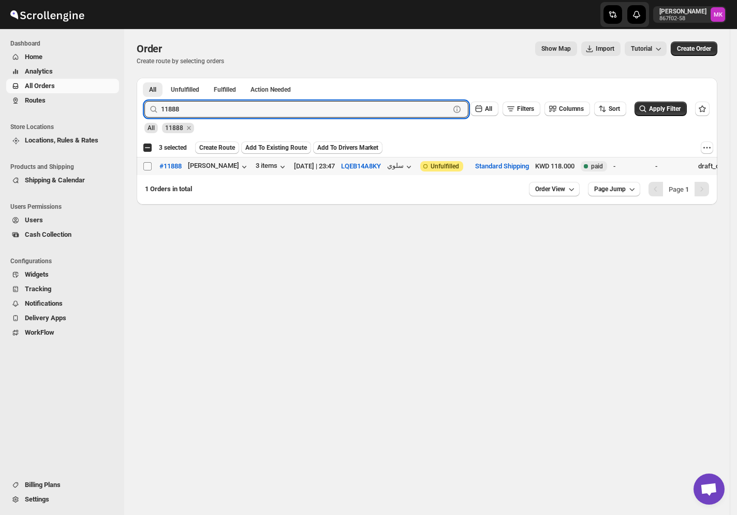
click at [144, 168] on input "Select order" at bounding box center [147, 166] width 8 height 8
checkbox input "true"
click at [208, 105] on input "11888" at bounding box center [296, 109] width 270 height 17
paste input "950"
type input "11950"
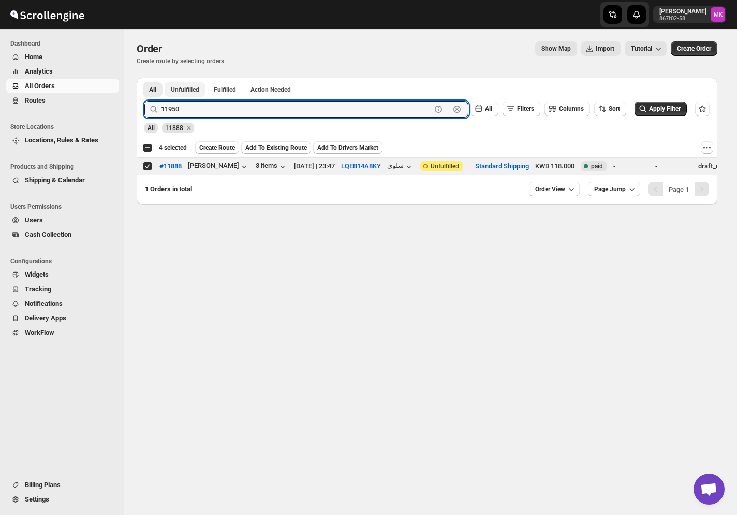
click at [144, 78] on button "Submit" at bounding box center [159, 83] width 30 height 11
click at [145, 166] on input "Select order" at bounding box center [147, 166] width 8 height 8
checkbox input "true"
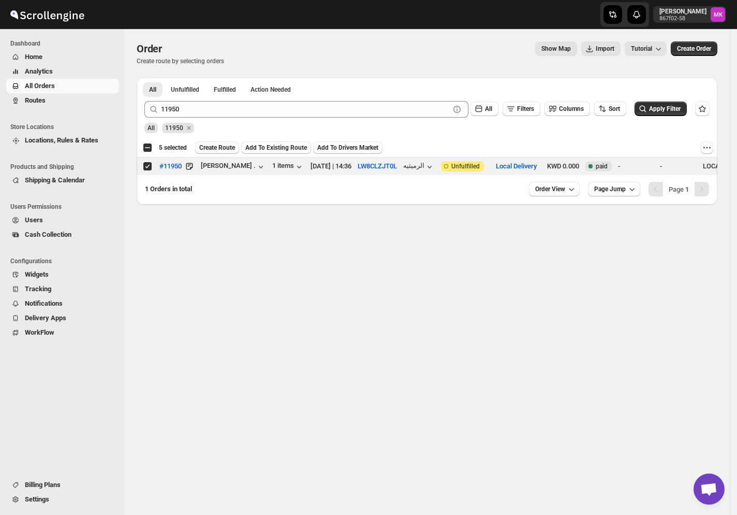
click at [220, 151] on span "Create Route" at bounding box center [217, 147] width 36 height 8
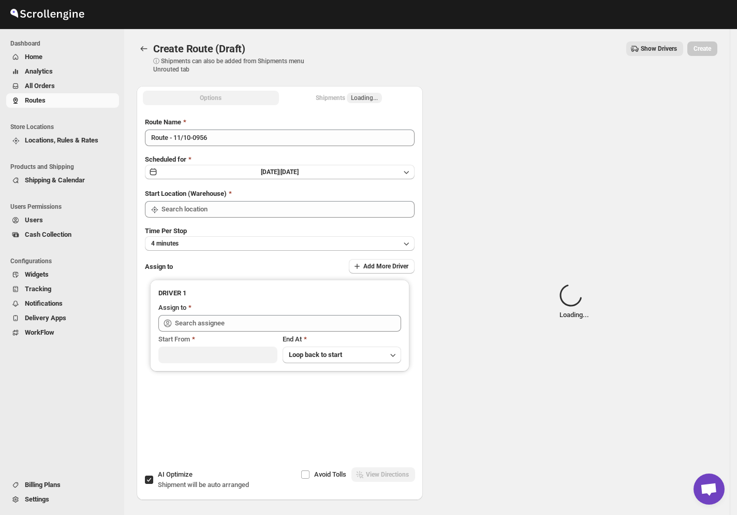
type input "[GEOGRAPHIC_DATA]"
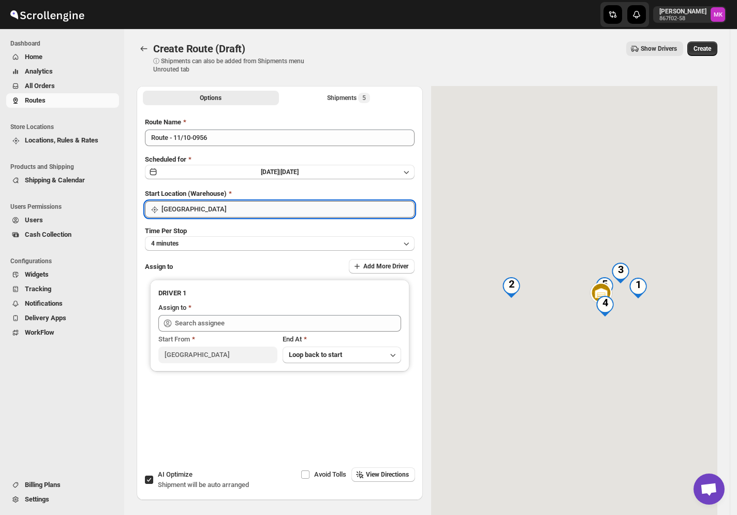
click at [191, 208] on input "[GEOGRAPHIC_DATA]" at bounding box center [288, 209] width 253 height 17
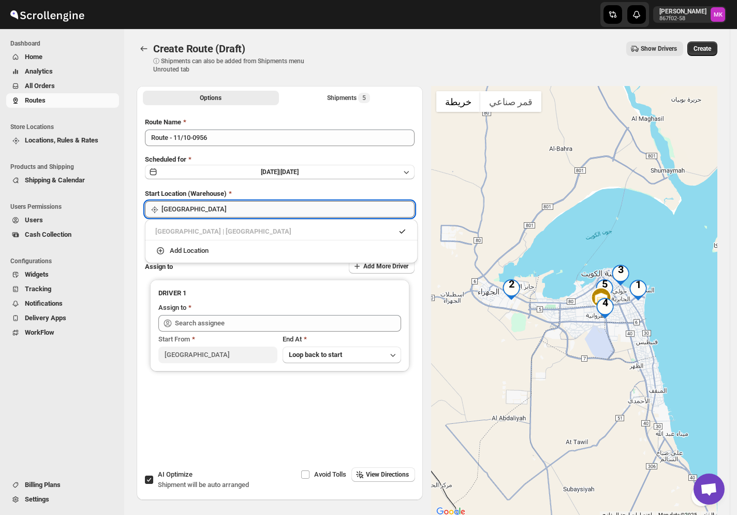
click at [191, 208] on input "[GEOGRAPHIC_DATA]" at bounding box center [288, 209] width 253 height 17
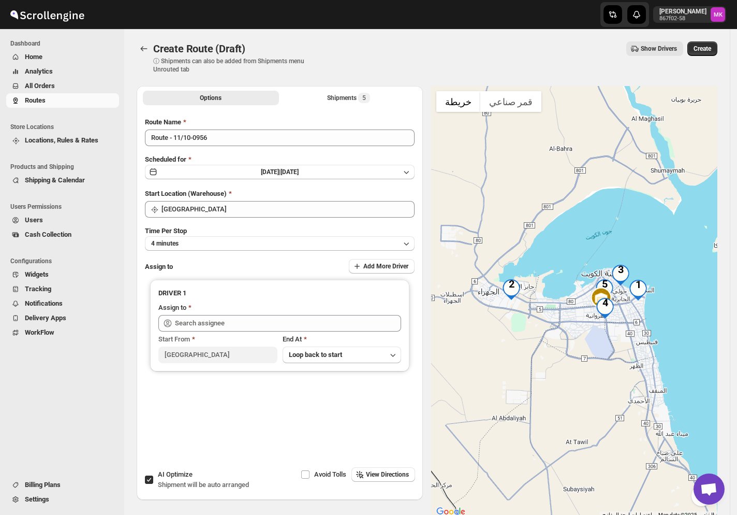
click at [500, 253] on div at bounding box center [574, 302] width 286 height 432
click at [203, 241] on button "4 minutes" at bounding box center [280, 243] width 270 height 14
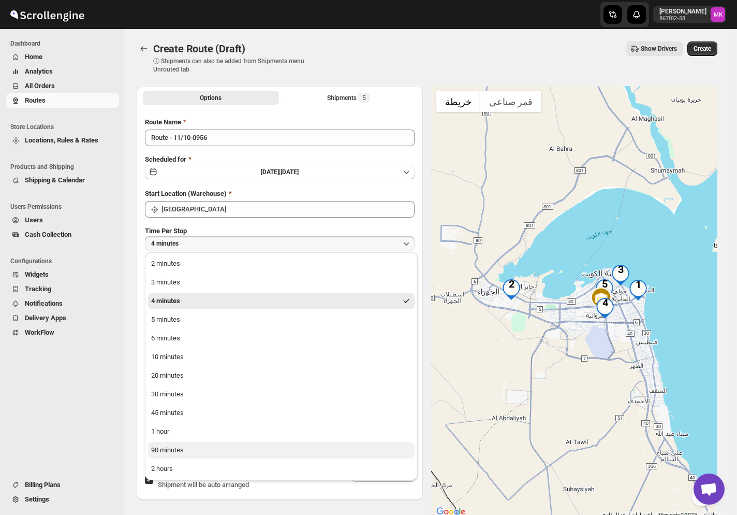
click at [164, 445] on div "90 minutes" at bounding box center [167, 450] width 33 height 10
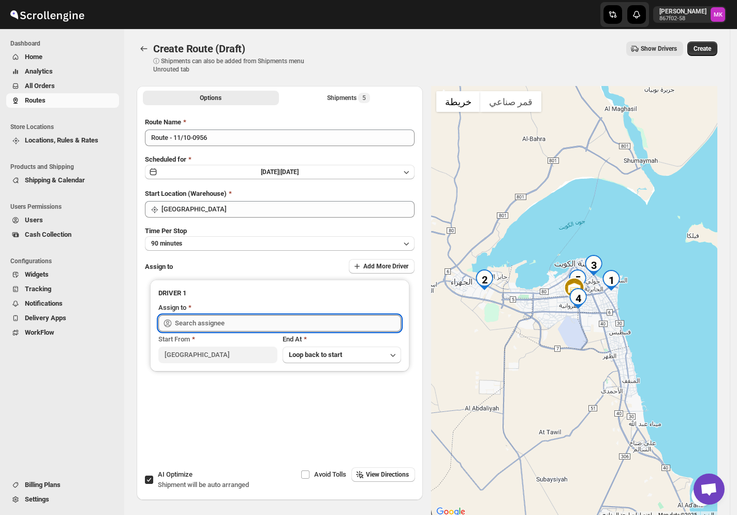
click at [186, 323] on input "text" at bounding box center [288, 323] width 226 height 17
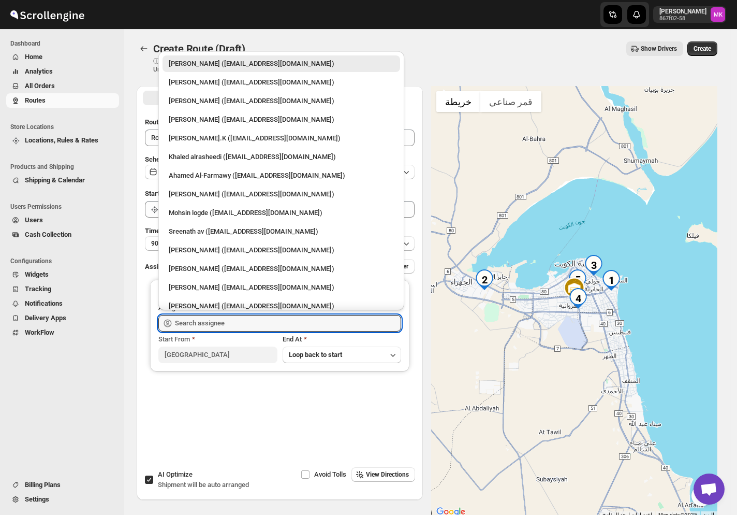
click at [208, 183] on div "Ahamed Al-Farmawy ([EMAIL_ADDRESS][DOMAIN_NAME])" at bounding box center [282, 175] width 238 height 17
type input "Ahamed Al-Farmawy ([EMAIL_ADDRESS][DOMAIN_NAME])"
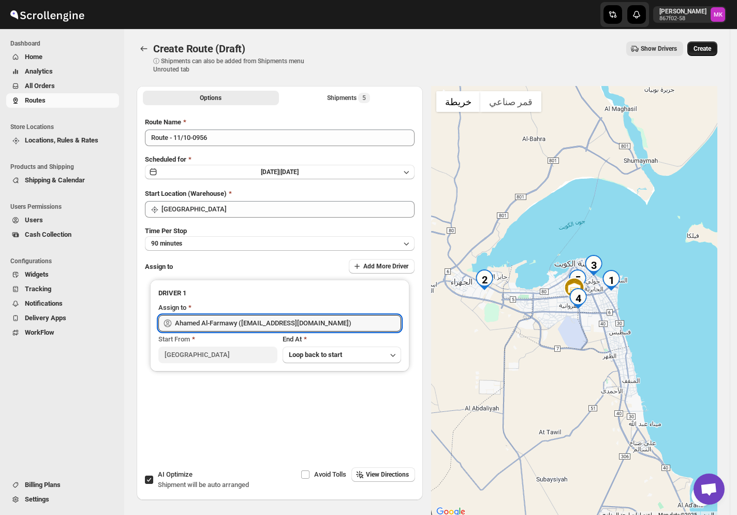
click at [702, 50] on span "Create" at bounding box center [703, 49] width 18 height 8
